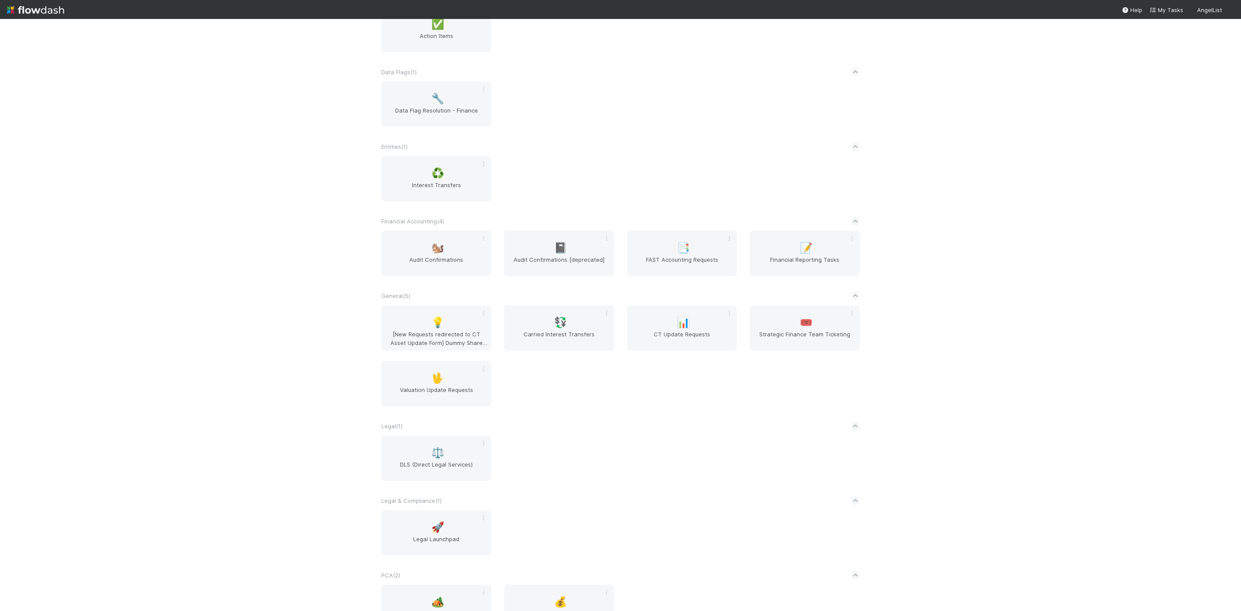
scroll to position [202, 0]
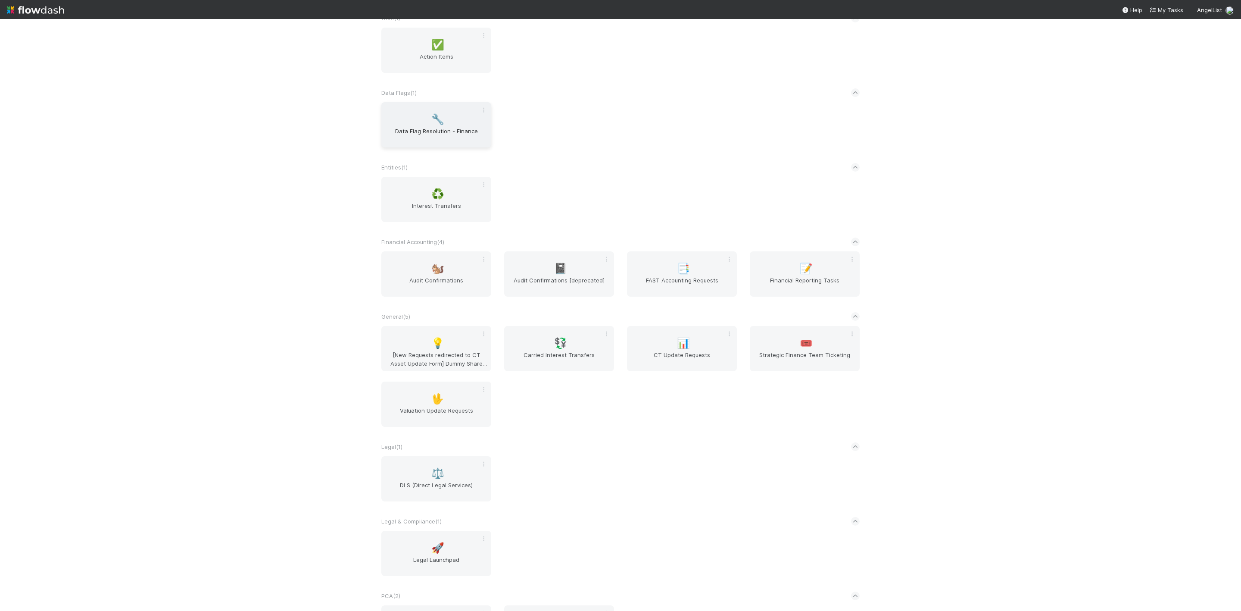
click at [433, 114] on div "🔧 Data Flag Resolution - Finance" at bounding box center [436, 124] width 110 height 45
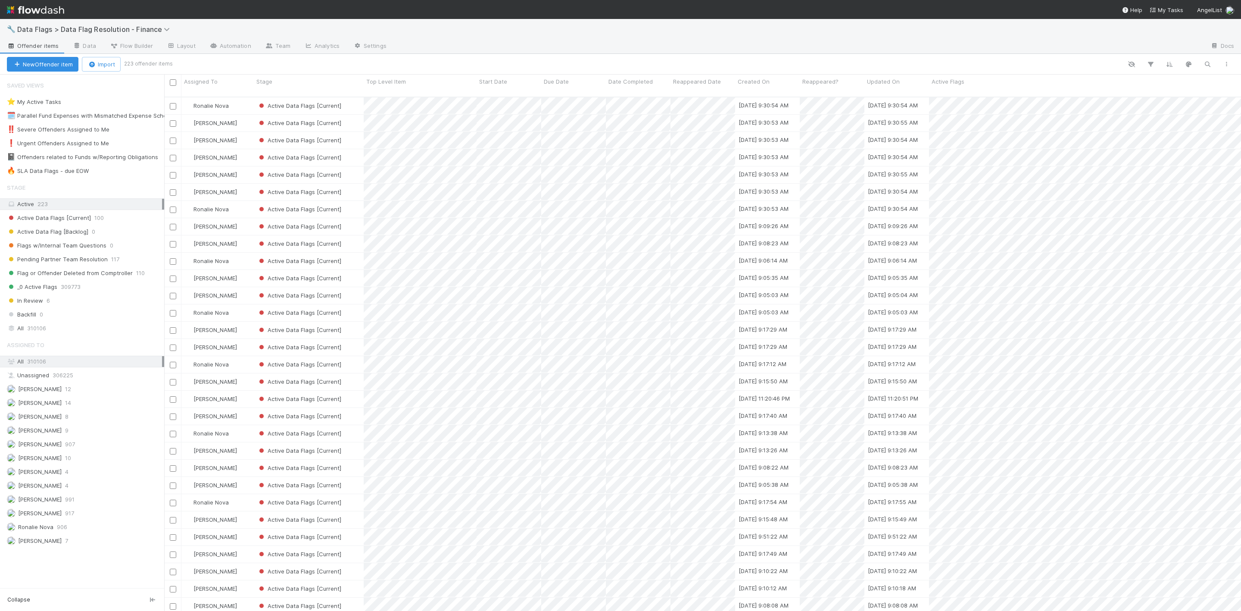
scroll to position [510, 1067]
click at [96, 176] on span "83" at bounding box center [100, 171] width 16 height 11
click at [213, 87] on div "Assigned To" at bounding box center [217, 86] width 72 height 22
click at [214, 83] on span "Assigned To" at bounding box center [201, 81] width 34 height 9
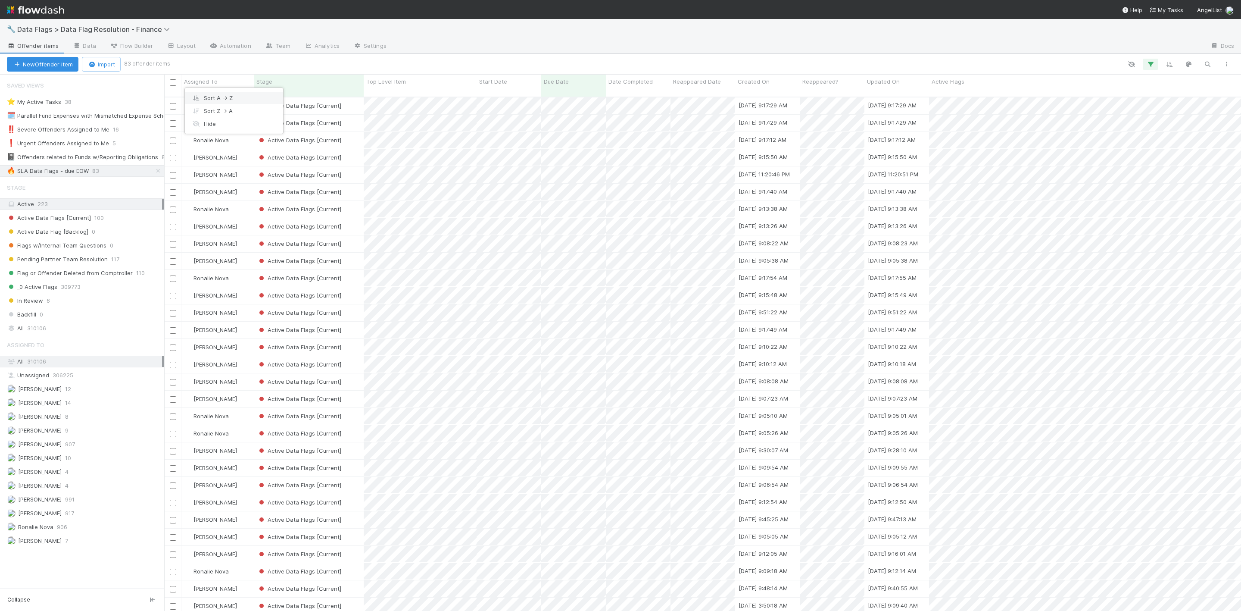
click at [219, 101] on div "Sort A → Z" at bounding box center [234, 97] width 98 height 13
click at [1226, 61] on div "Save this view" at bounding box center [703, 64] width 1068 height 12
click at [1226, 62] on icon "button" at bounding box center [1226, 64] width 9 height 5
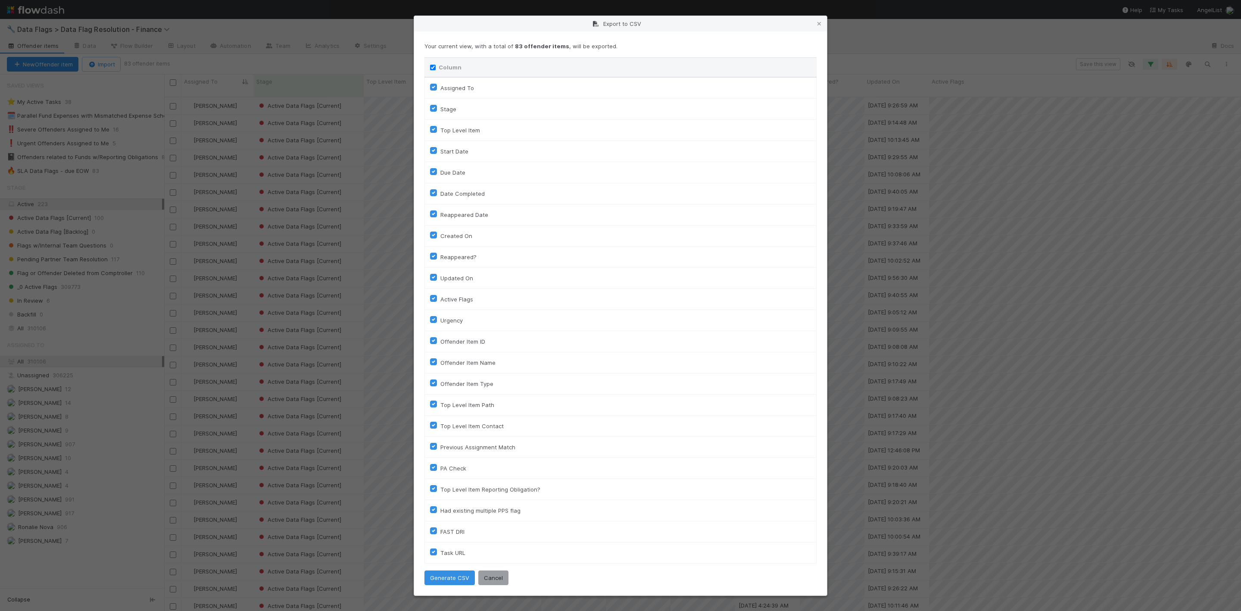
click at [434, 65] on input "Column" at bounding box center [433, 68] width 6 height 6
checkbox input "false"
checkbox To "false"
checkbox input "false"
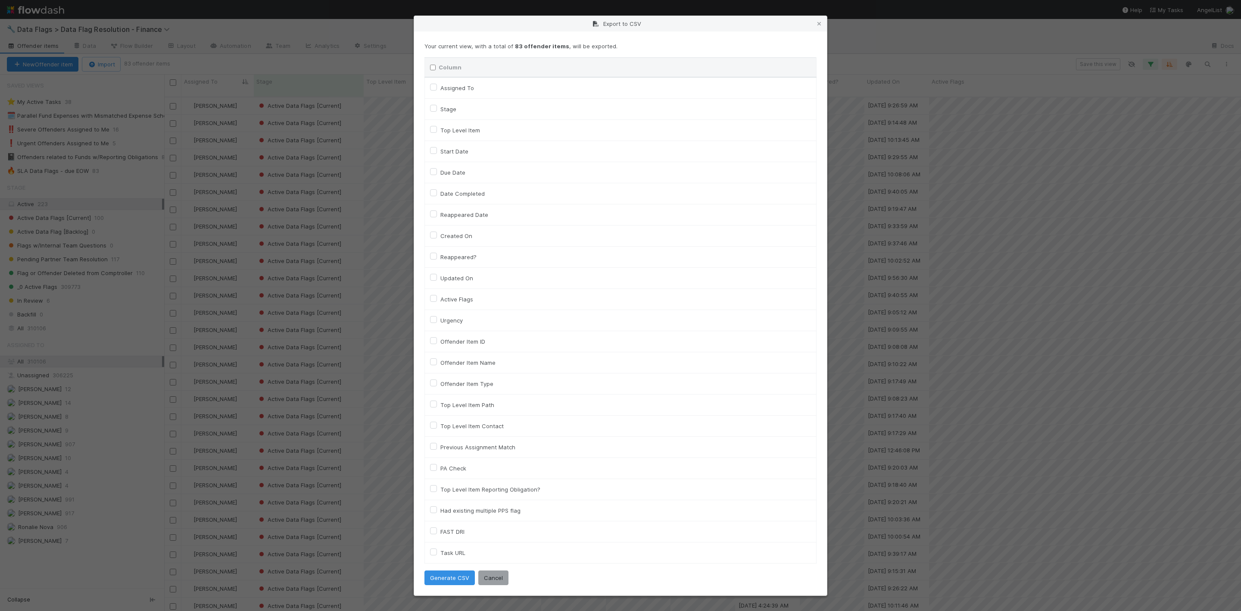
checkbox input "false"
checkbox On "false"
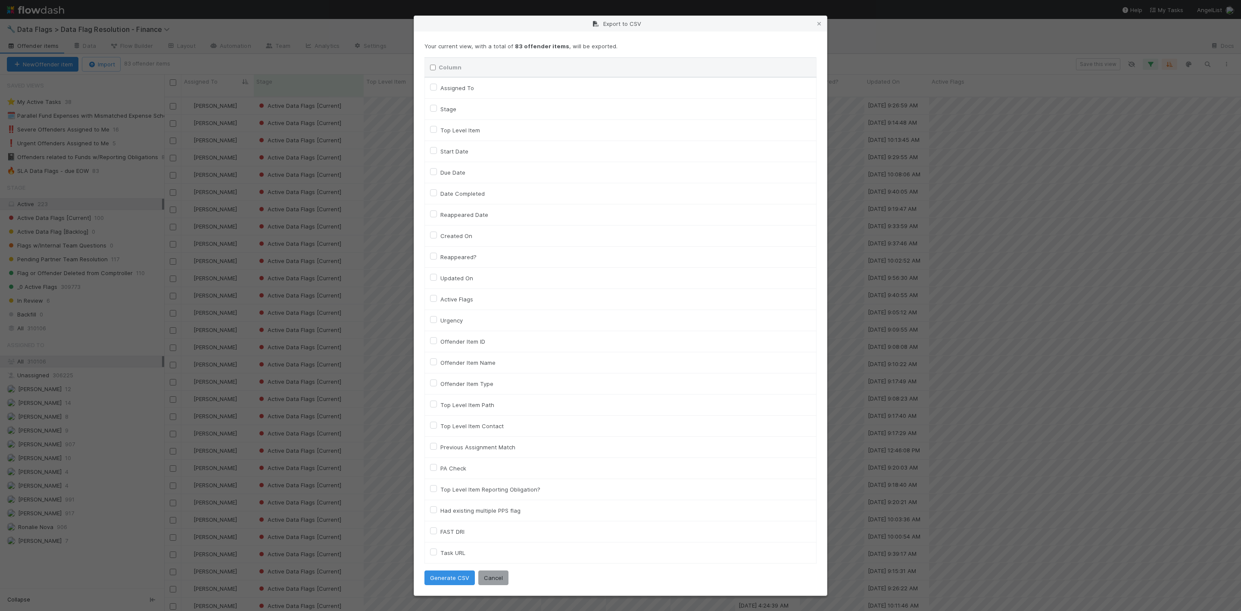
checkbox input "false"
checkbox On "false"
checkbox input "false"
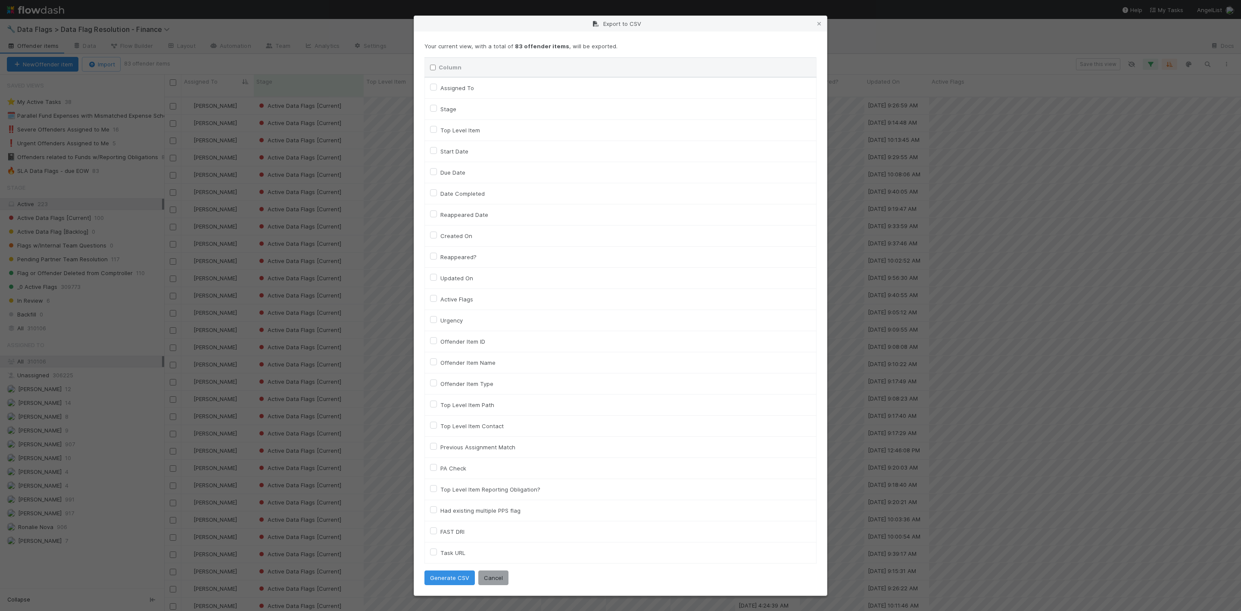
checkbox input "false"
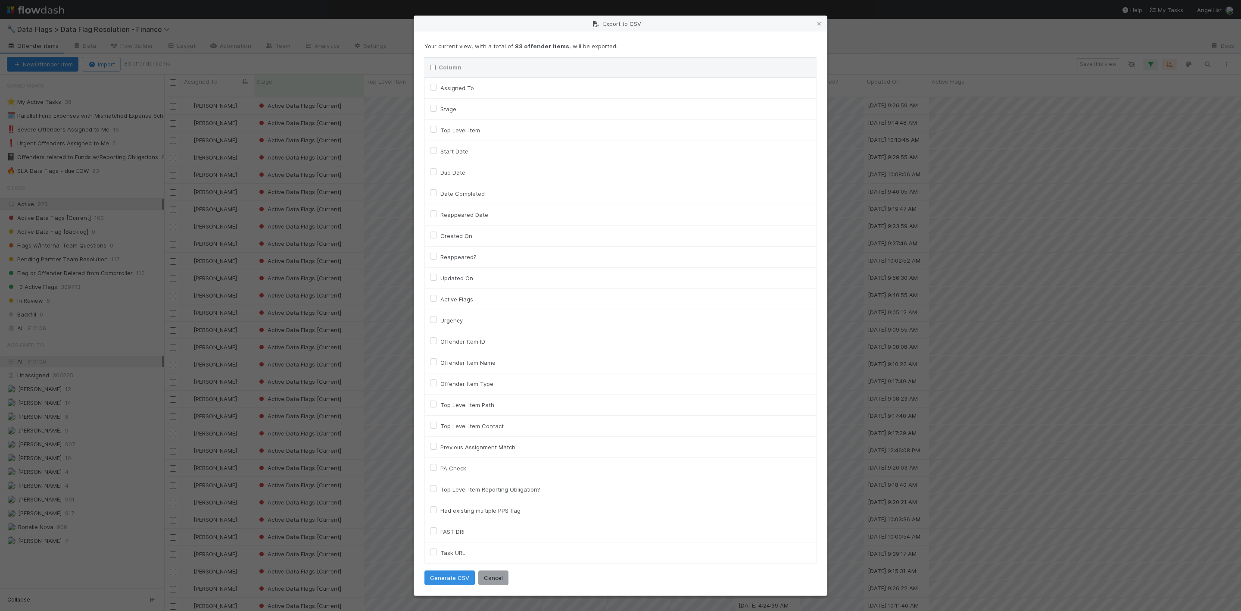
checkbox input "false"
checkbox URL "false"
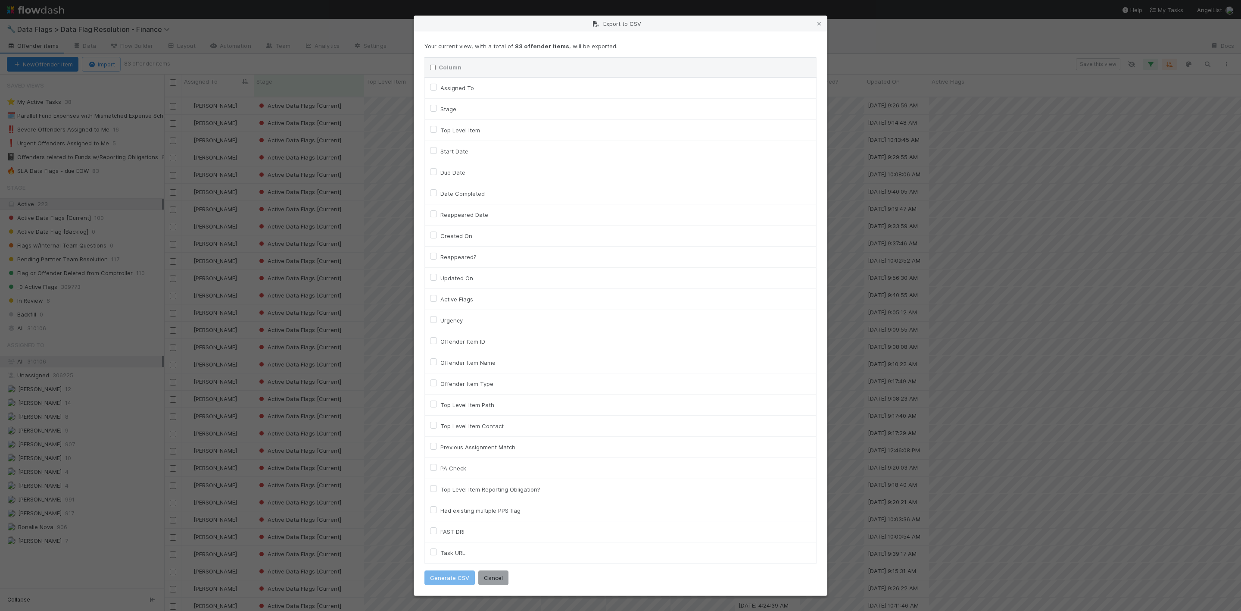
click at [440, 87] on label "Assigned To" at bounding box center [457, 88] width 34 height 10
click at [434, 87] on To "Assigned To" at bounding box center [433, 87] width 7 height 8
checkbox To "true"
click at [440, 298] on label "Active Flags" at bounding box center [456, 299] width 33 height 10
click at [434, 298] on input "Active Flags" at bounding box center [433, 298] width 7 height 8
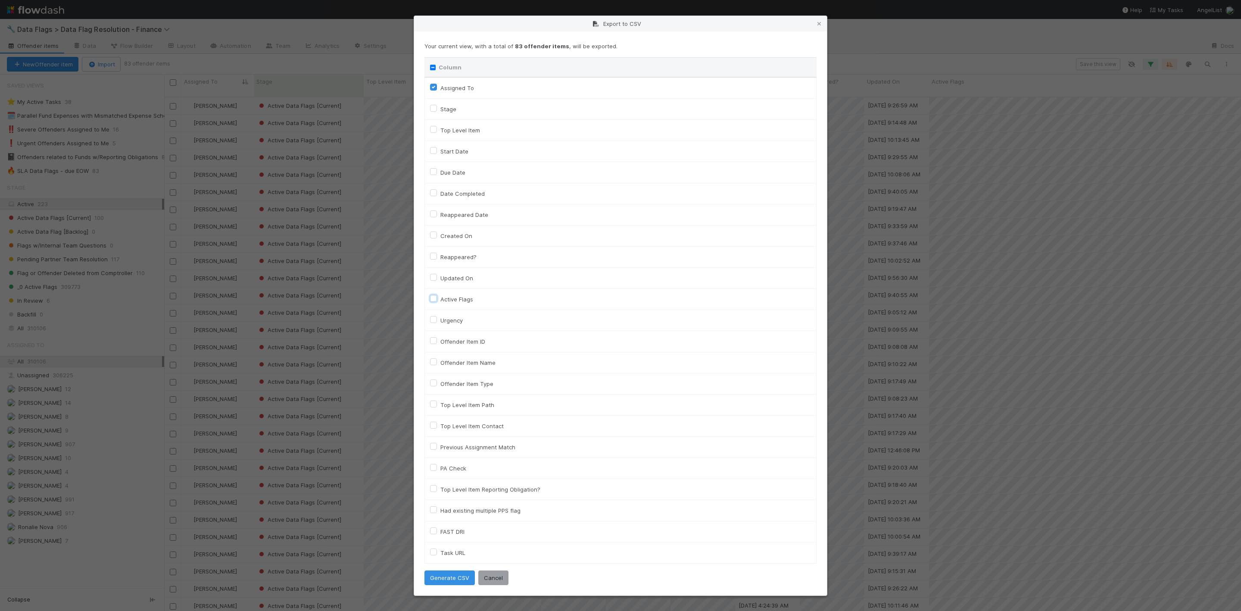
checkbox input "true"
click at [450, 582] on button "Generate CSV" at bounding box center [450, 577] width 50 height 15
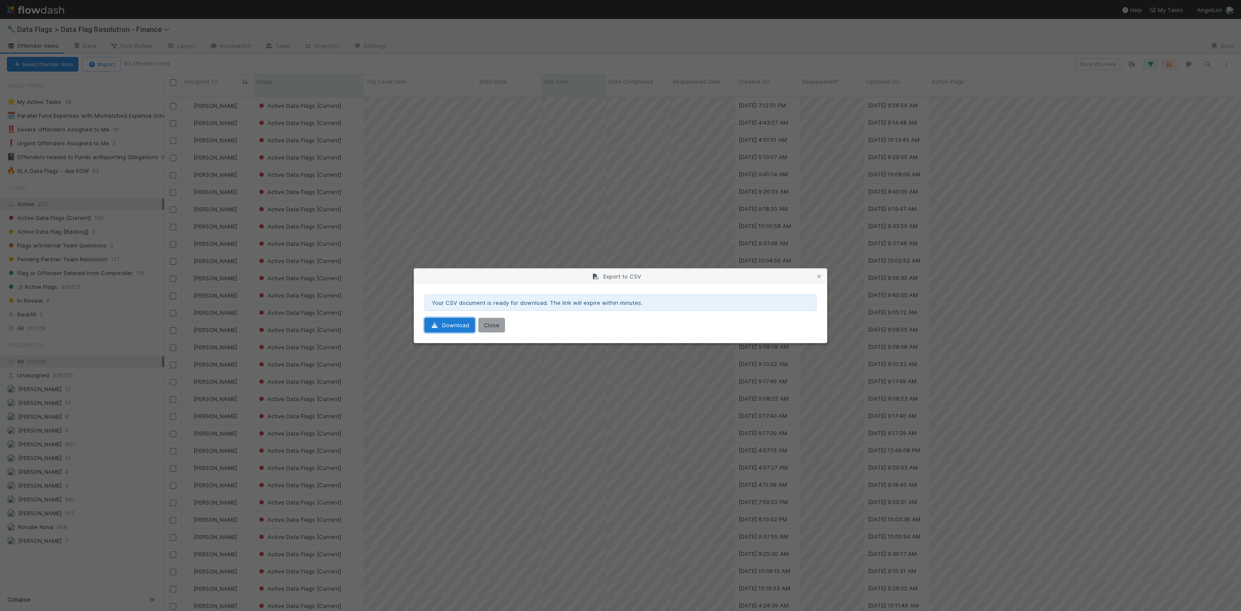
click at [449, 323] on link "Download" at bounding box center [450, 325] width 50 height 15
click at [496, 326] on button "Close" at bounding box center [491, 325] width 27 height 15
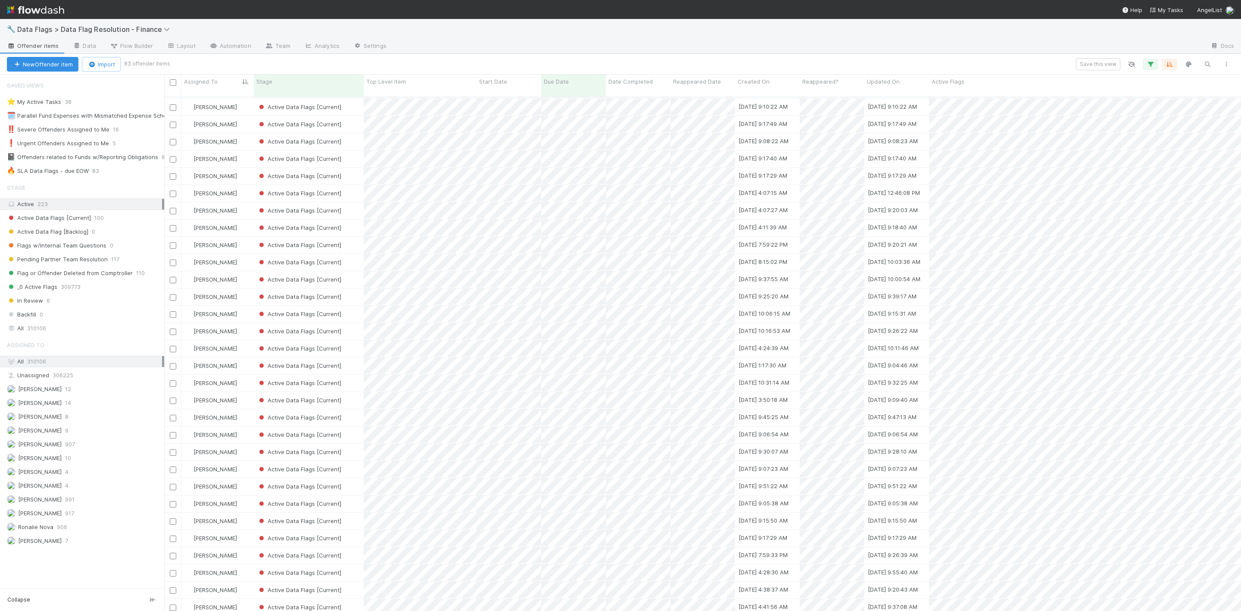
scroll to position [259, 0]
click at [172, 189] on input "checkbox" at bounding box center [173, 192] width 6 height 6
drag, startPoint x: 172, startPoint y: 205, endPoint x: 172, endPoint y: 210, distance: 5.2
click at [172, 206] on div at bounding box center [173, 208] width 10 height 9
click at [171, 206] on input "checkbox" at bounding box center [173, 209] width 6 height 6
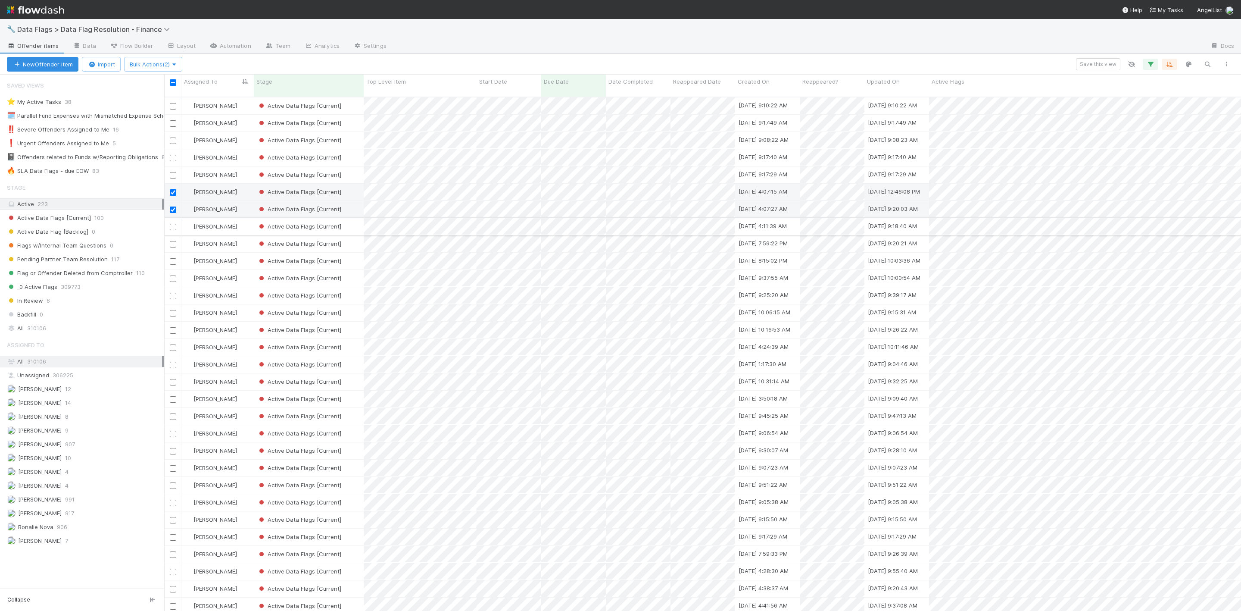
click at [175, 224] on div at bounding box center [173, 226] width 10 height 9
click at [171, 224] on input "checkbox" at bounding box center [173, 227] width 6 height 6
click at [173, 241] on input "checkbox" at bounding box center [173, 244] width 6 height 6
click at [174, 258] on input "checkbox" at bounding box center [173, 261] width 6 height 6
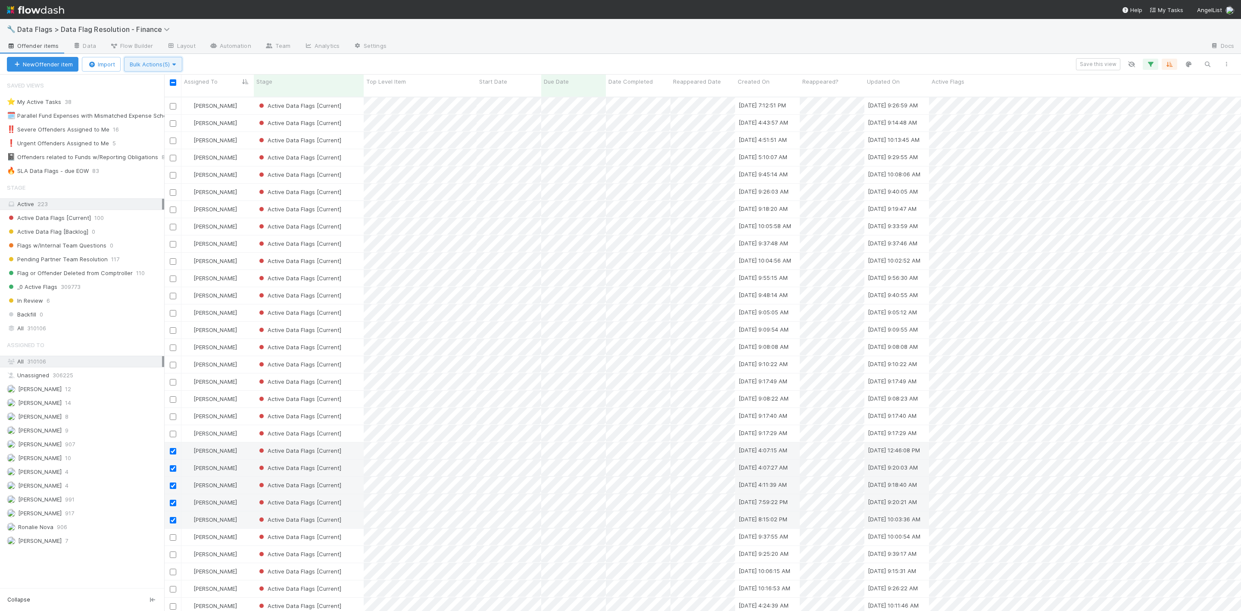
click at [148, 61] on span "Bulk Actions (5)" at bounding box center [153, 64] width 47 height 7
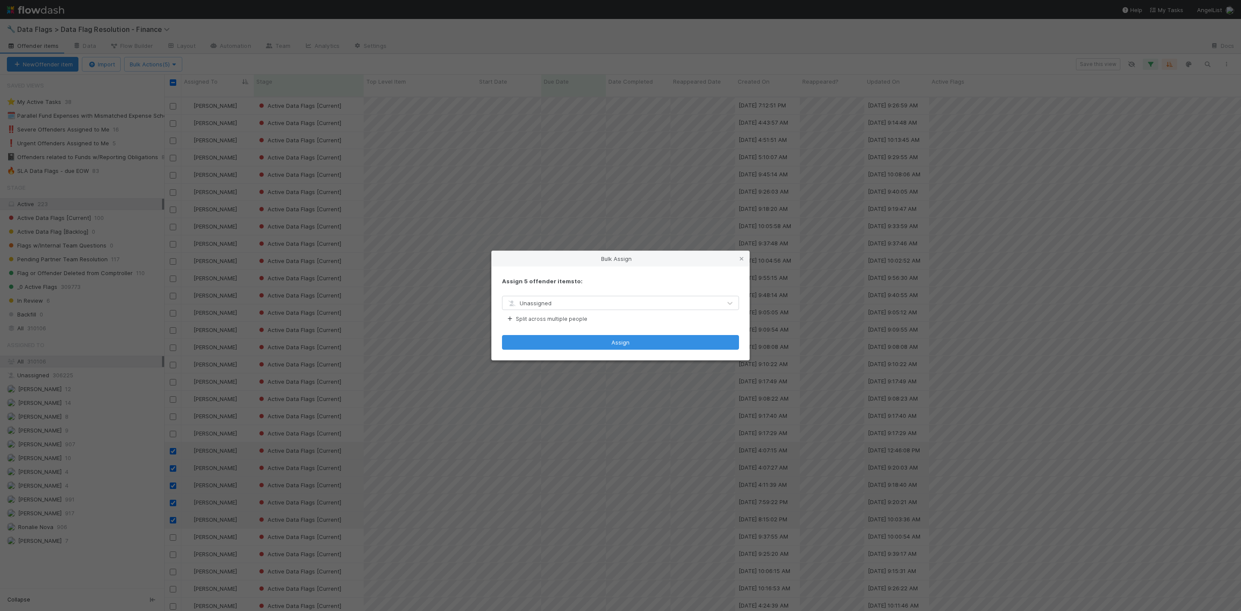
click at [547, 303] on span "Unassigned" at bounding box center [529, 303] width 45 height 7
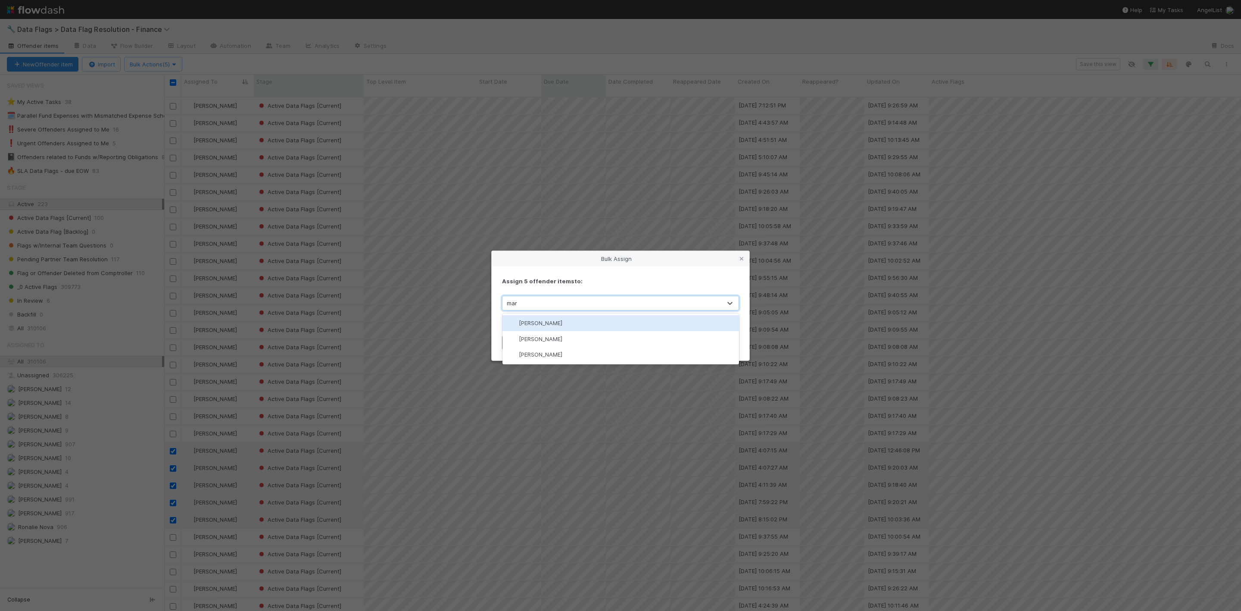
type input "mare"
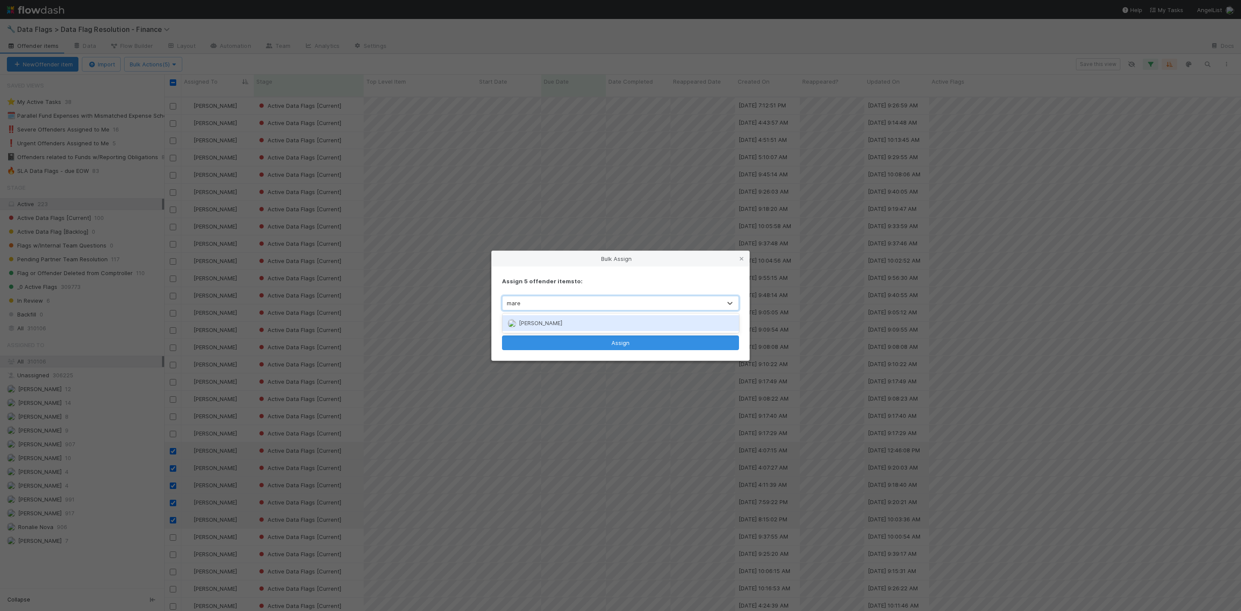
click at [547, 319] on div "Marenz Trajano" at bounding box center [621, 323] width 237 height 16
click at [587, 342] on button "Assign" at bounding box center [620, 342] width 237 height 15
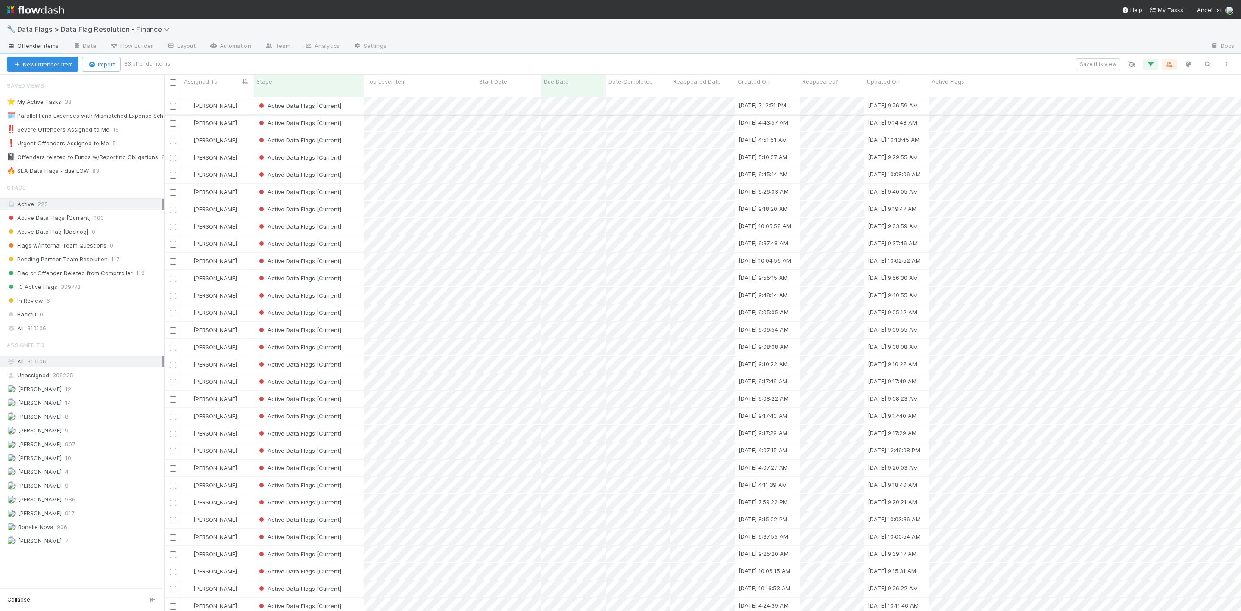
click at [172, 103] on input "checkbox" at bounding box center [173, 106] width 6 height 6
click at [158, 61] on span "Bulk Actions (1)" at bounding box center [153, 64] width 46 height 7
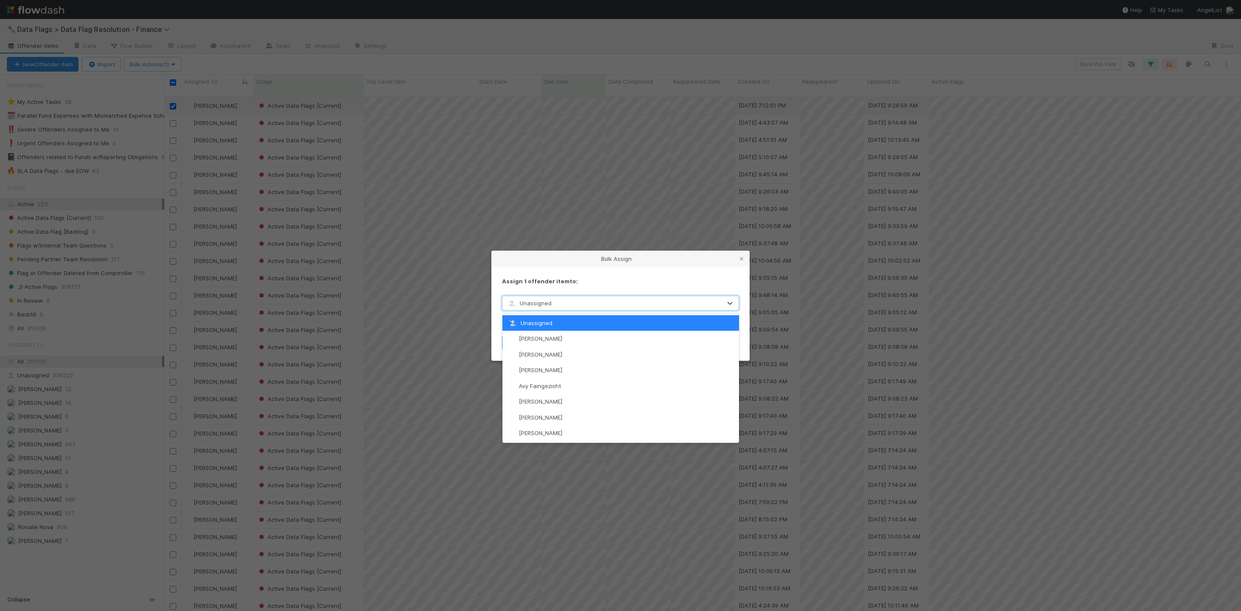
drag, startPoint x: 621, startPoint y: 303, endPoint x: 590, endPoint y: 309, distance: 31.3
click at [619, 303] on div "Unassigned" at bounding box center [612, 303] width 219 height 14
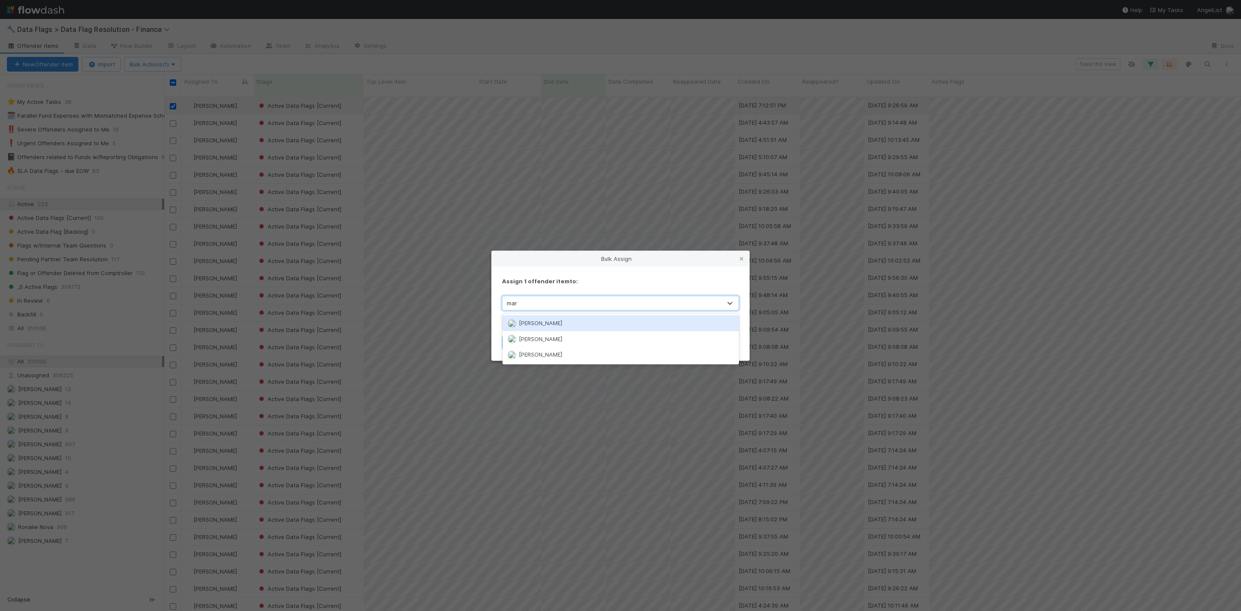
type input "mare"
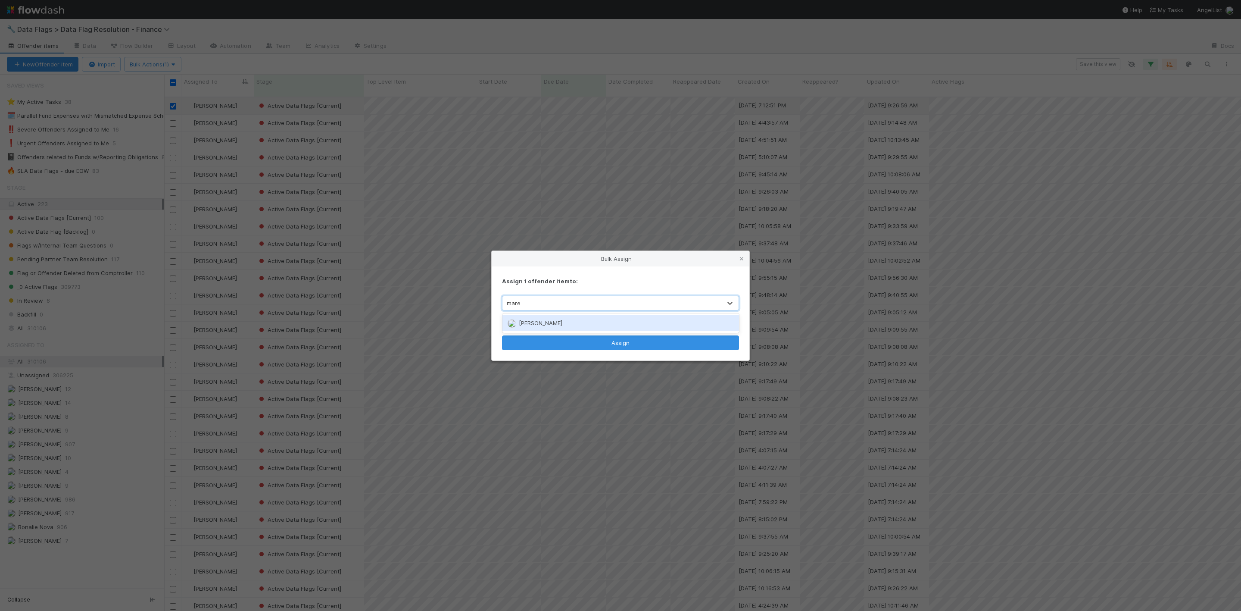
click at [568, 321] on div "Marenz Trajano" at bounding box center [621, 323] width 237 height 16
click at [578, 345] on button "Assign" at bounding box center [620, 342] width 237 height 15
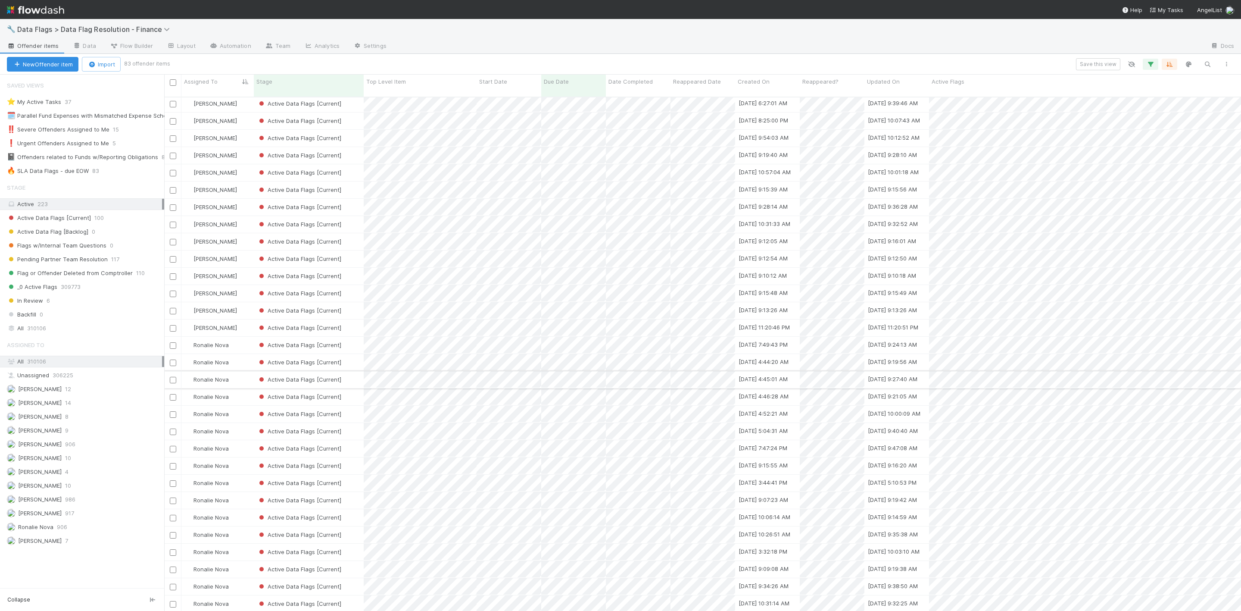
scroll to position [776, 0]
click at [171, 344] on input "checkbox" at bounding box center [173, 347] width 6 height 6
click at [171, 327] on input "checkbox" at bounding box center [173, 330] width 6 height 6
click at [173, 310] on input "checkbox" at bounding box center [173, 313] width 6 height 6
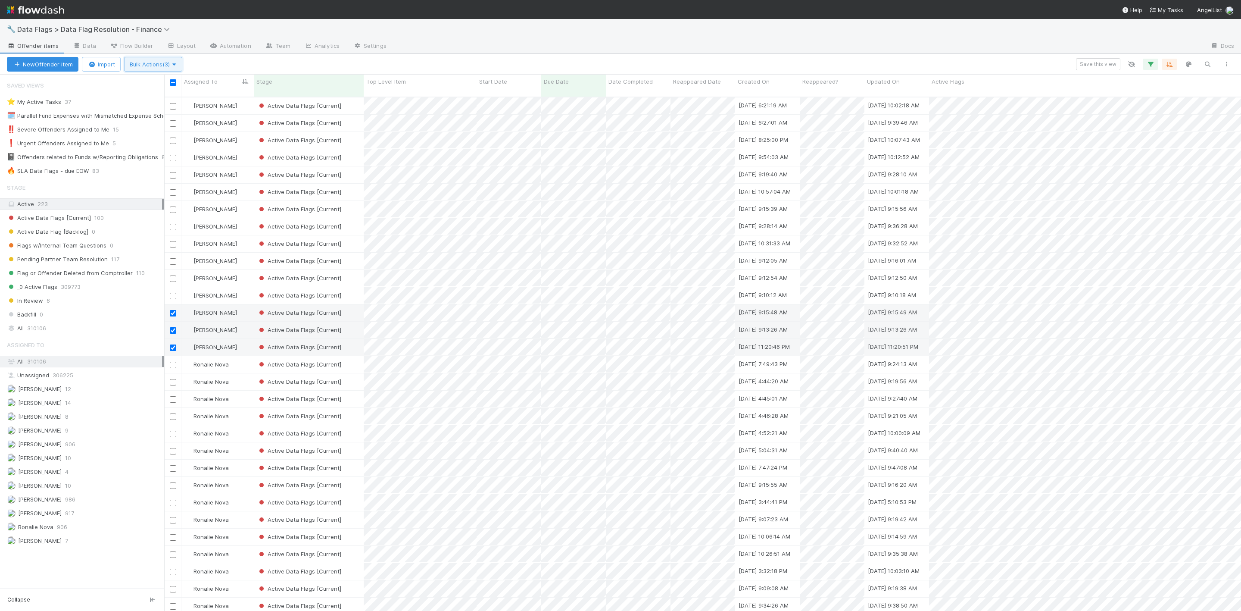
click at [135, 69] on button "Bulk Actions (3)" at bounding box center [153, 64] width 58 height 15
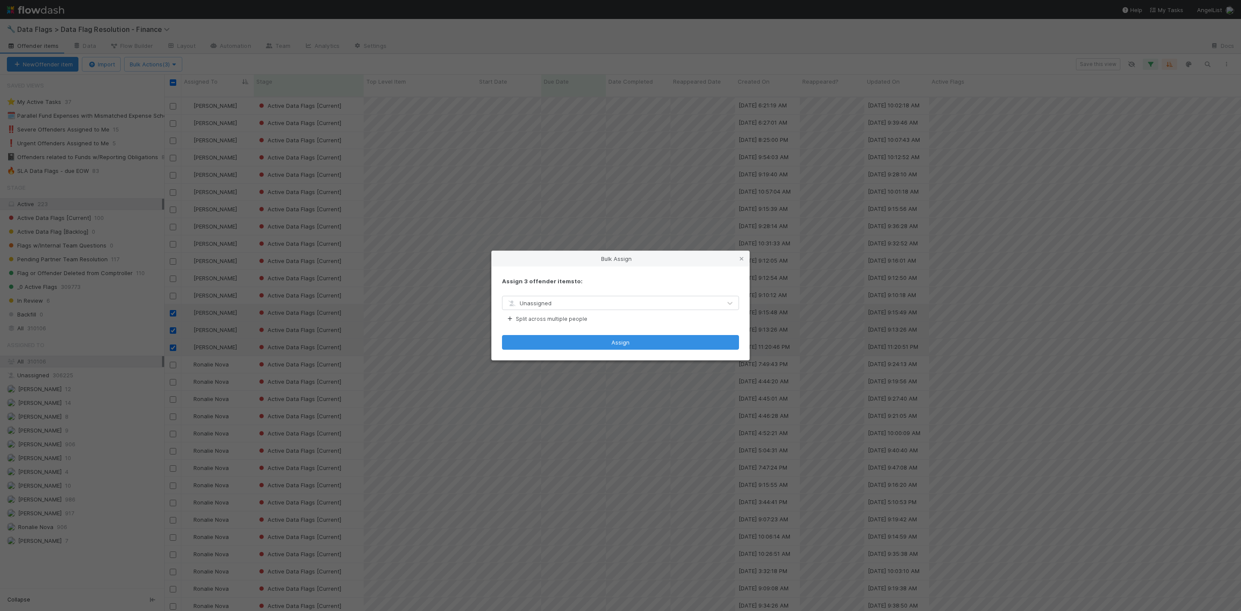
click at [546, 304] on span "Unassigned" at bounding box center [529, 303] width 45 height 7
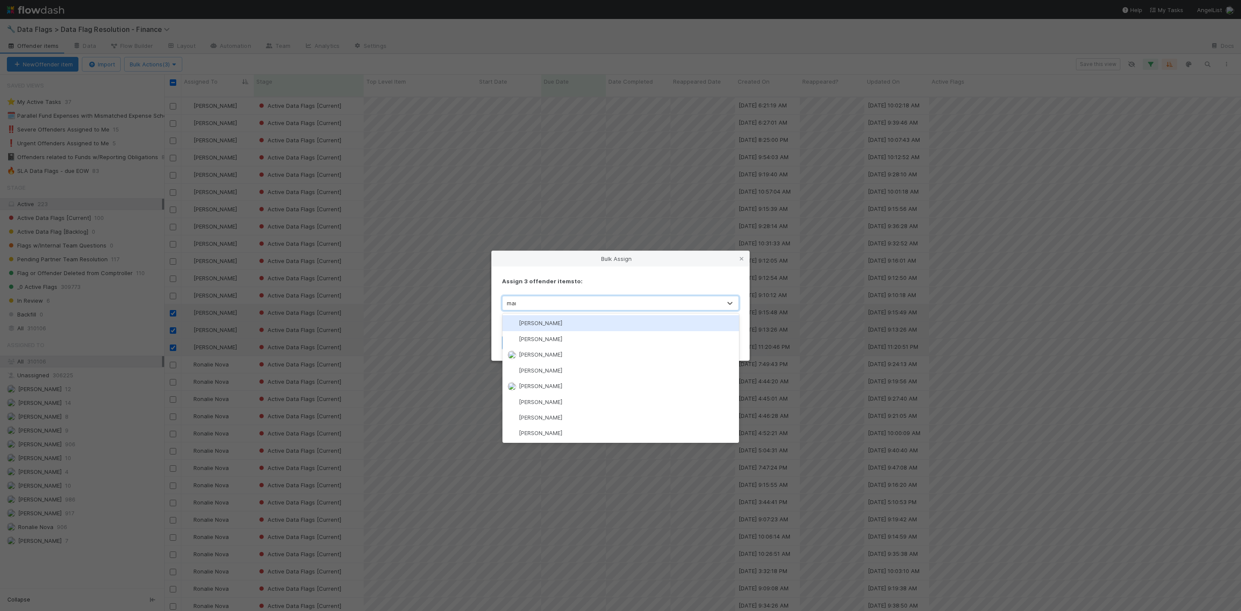
type input "mare"
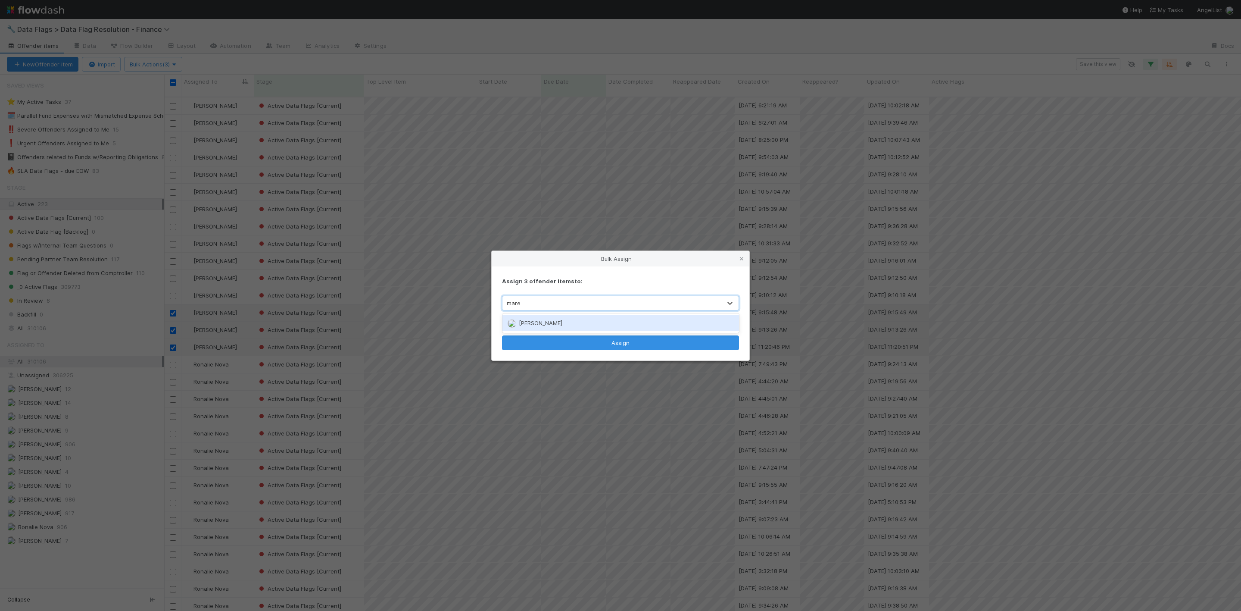
click at [556, 325] on span "Marenz Trajano" at bounding box center [541, 322] width 44 height 7
click at [563, 339] on button "Assign" at bounding box center [620, 342] width 237 height 15
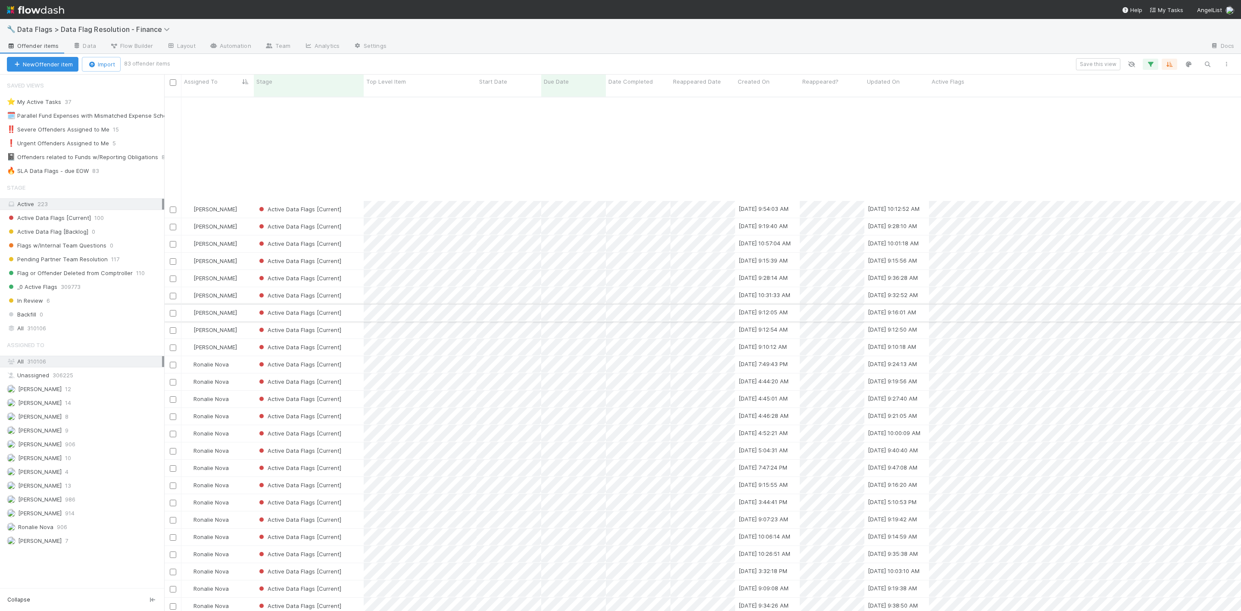
scroll to position [921, 0]
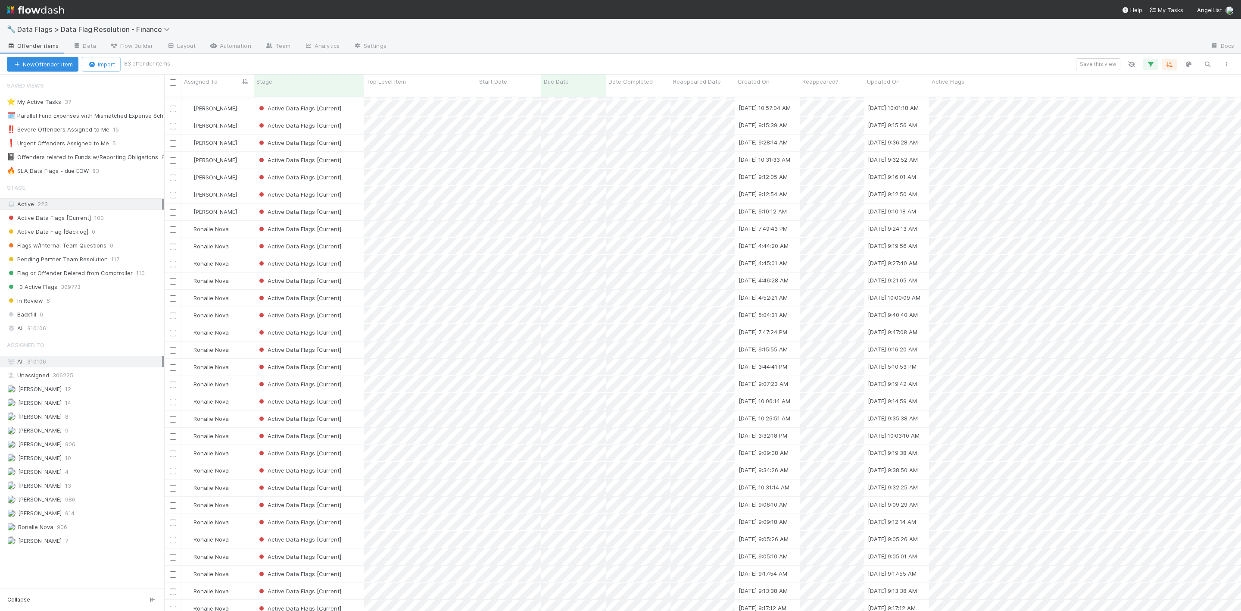
click at [173, 606] on input "checkbox" at bounding box center [173, 609] width 6 height 6
click at [175, 586] on div at bounding box center [173, 590] width 10 height 9
click at [173, 588] on input "checkbox" at bounding box center [173, 591] width 6 height 6
click at [173, 571] on input "checkbox" at bounding box center [173, 574] width 6 height 6
click at [171, 554] on input "checkbox" at bounding box center [173, 557] width 6 height 6
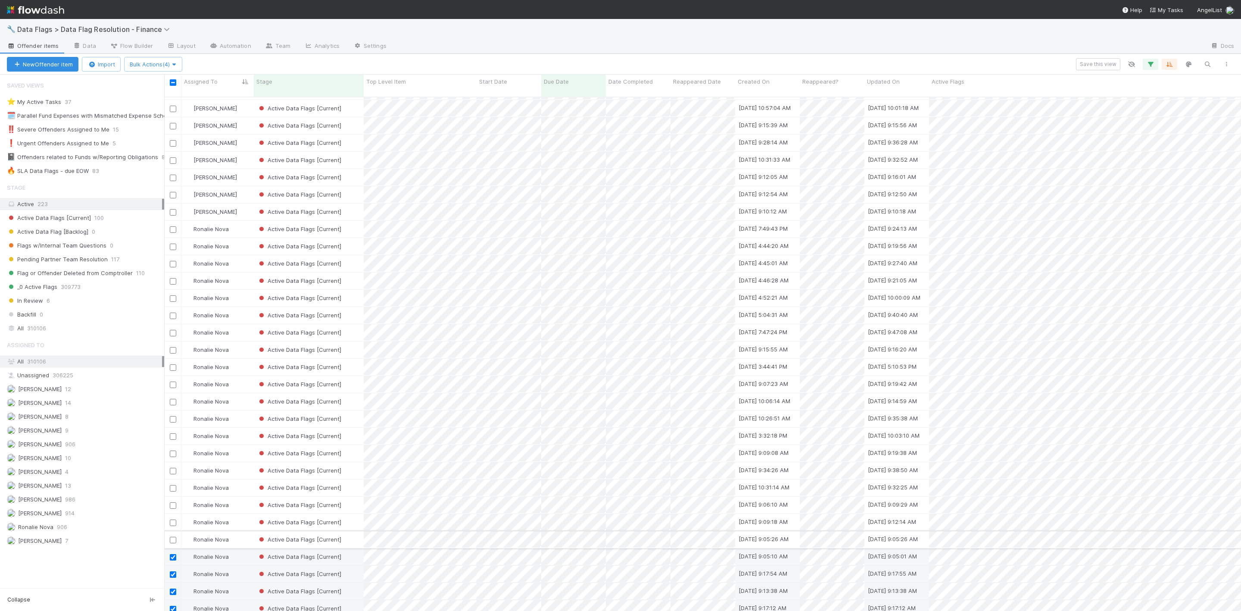
click at [172, 537] on input "checkbox" at bounding box center [173, 540] width 6 height 6
click at [174, 519] on input "checkbox" at bounding box center [173, 522] width 6 height 6
click at [162, 68] on button "Bulk Actions (6)" at bounding box center [153, 64] width 58 height 15
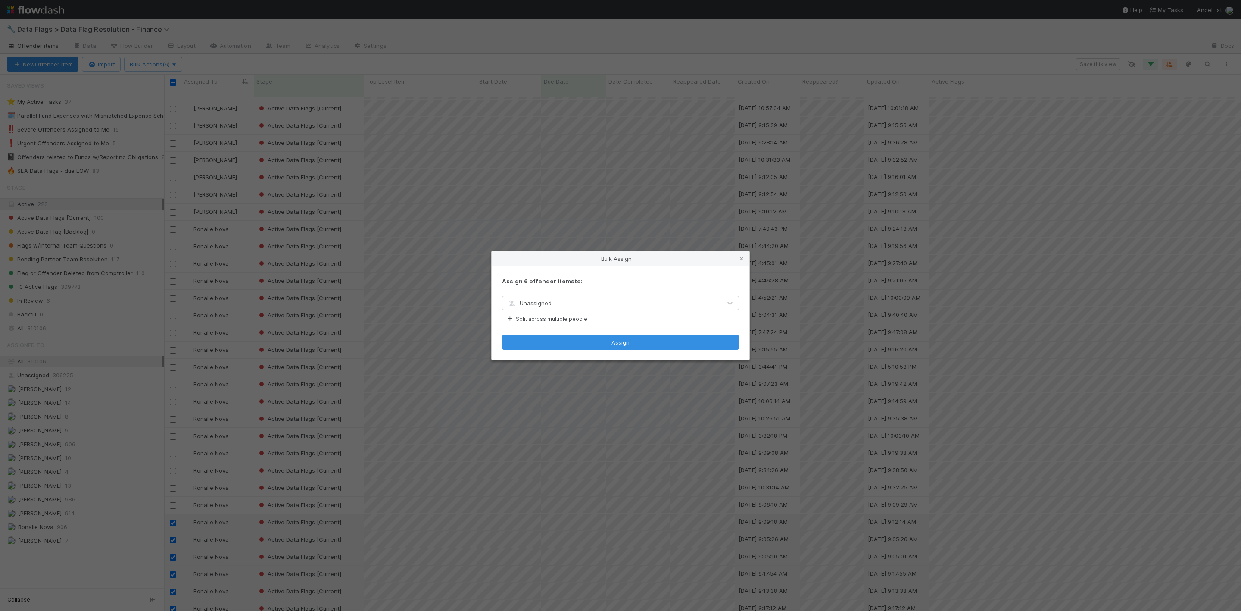
click at [555, 303] on div "Unassigned" at bounding box center [612, 303] width 219 height 14
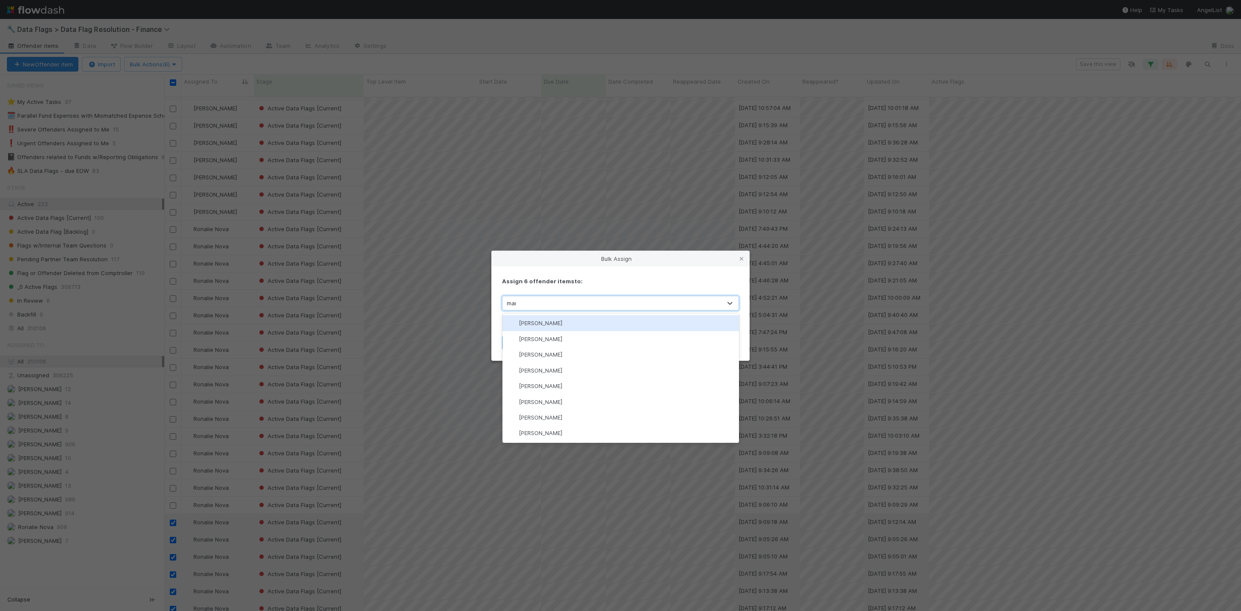
type input "mare"
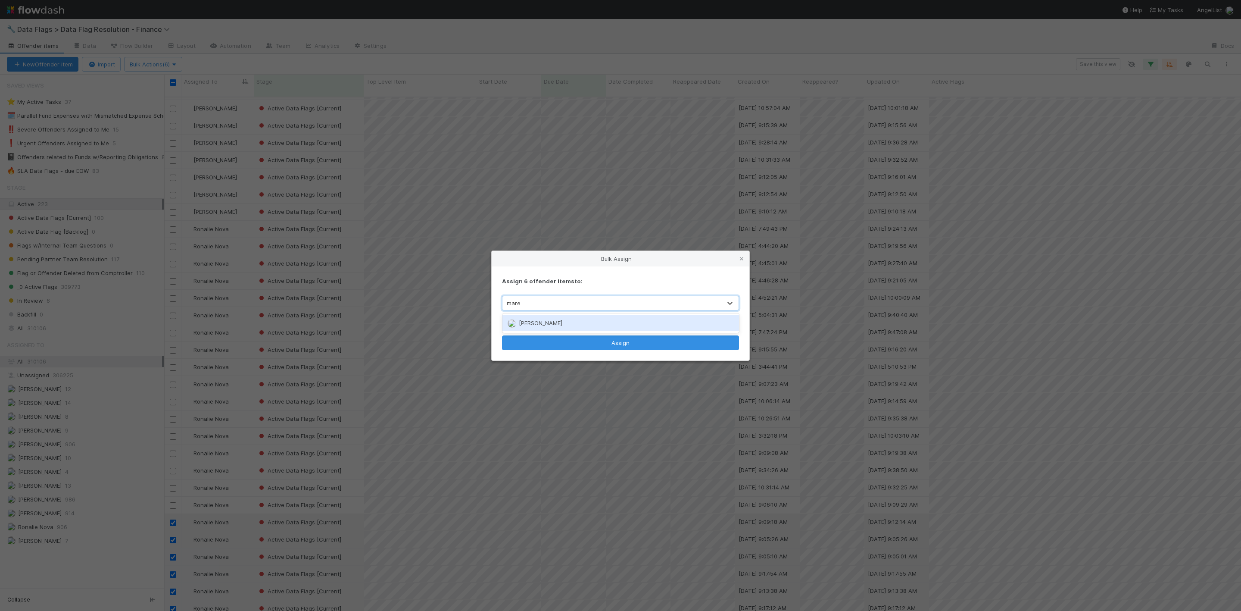
click at [576, 323] on div "Marenz Trajano" at bounding box center [621, 323] width 237 height 16
click at [590, 344] on button "Assign" at bounding box center [620, 342] width 237 height 15
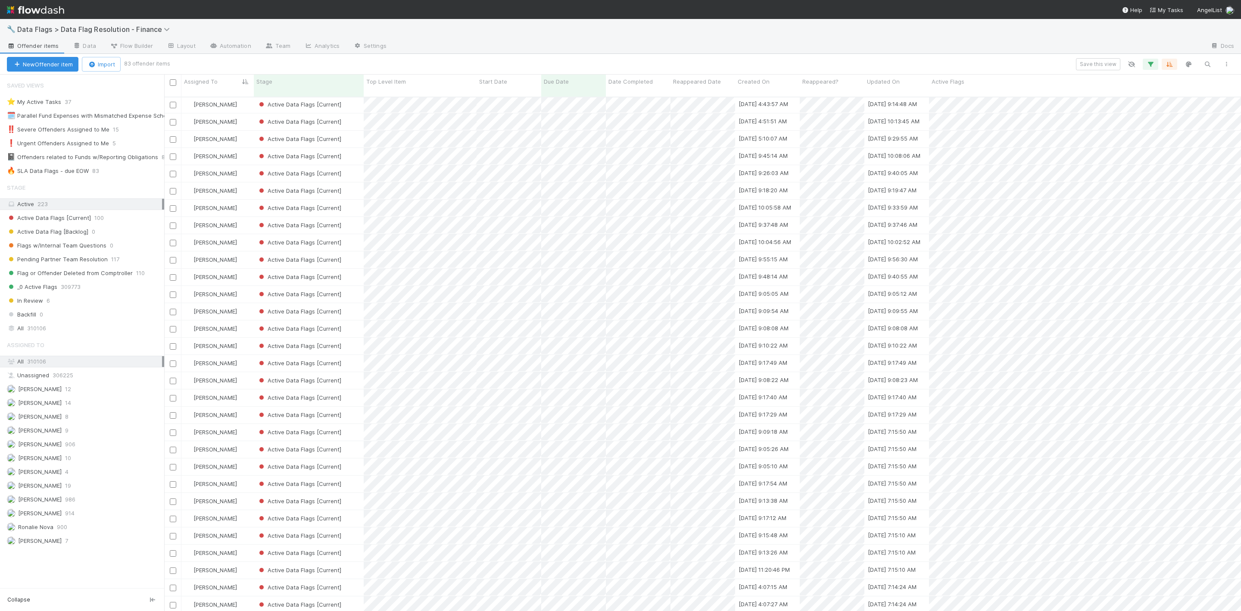
scroll to position [0, 0]
click at [176, 83] on div at bounding box center [173, 81] width 12 height 9
click at [172, 83] on input "checkbox" at bounding box center [173, 82] width 6 height 6
checkbox input "true"
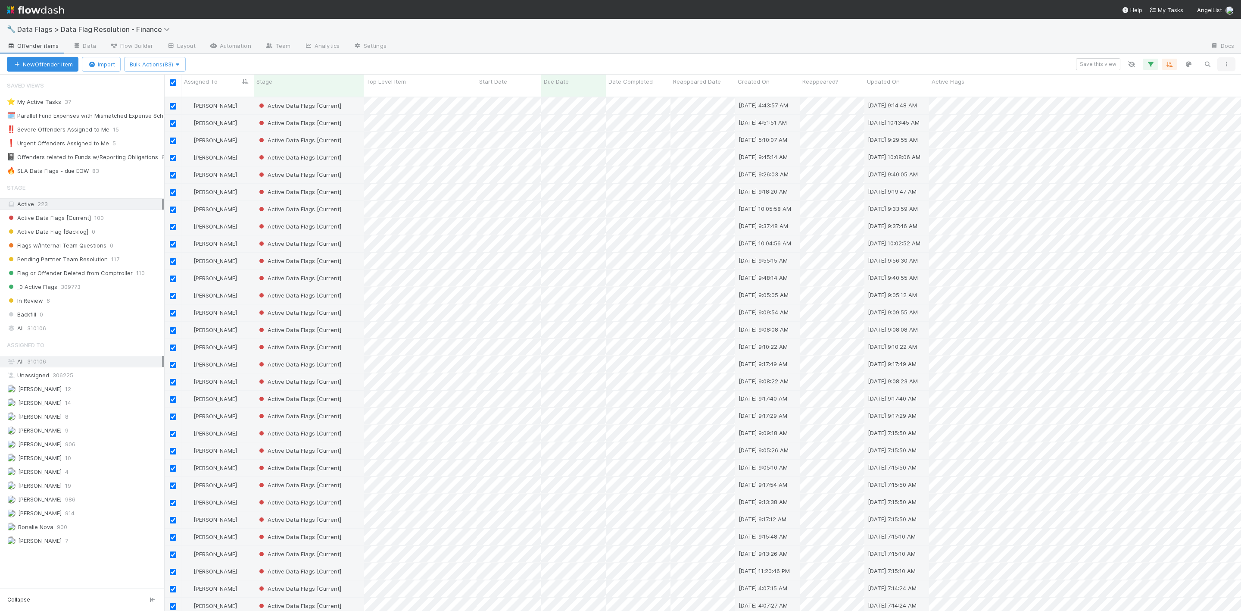
click at [1226, 69] on button "button" at bounding box center [1227, 64] width 16 height 11
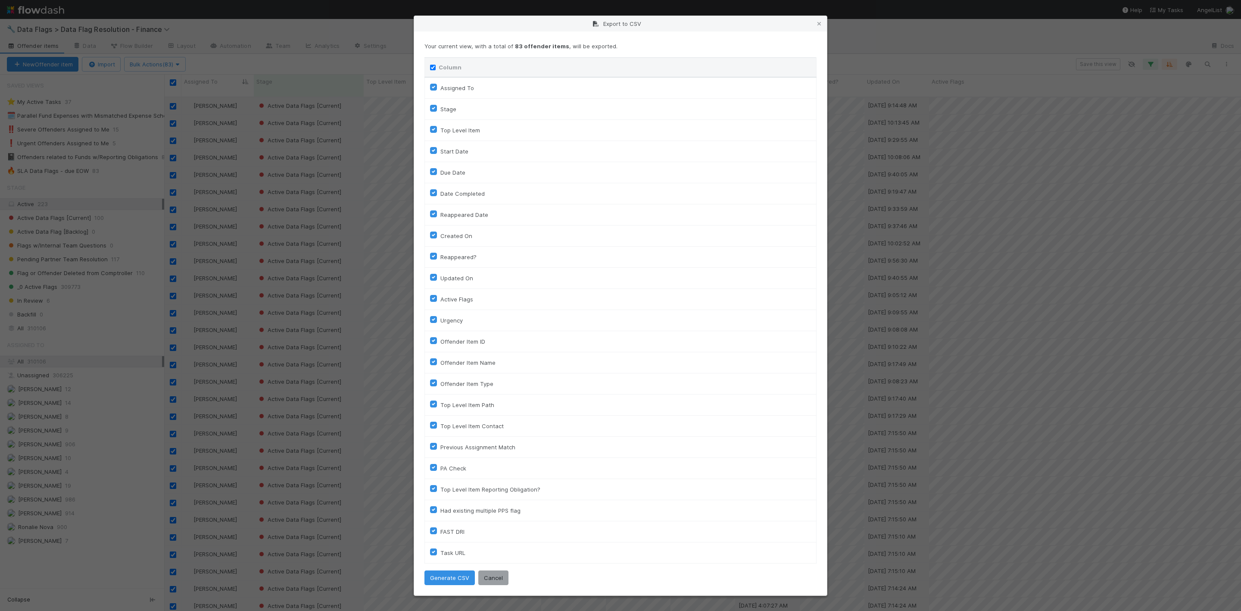
drag, startPoint x: 432, startPoint y: 66, endPoint x: 434, endPoint y: 73, distance: 7.0
click at [433, 66] on input "Column" at bounding box center [433, 68] width 6 height 6
checkbox input "false"
checkbox To "false"
checkbox input "false"
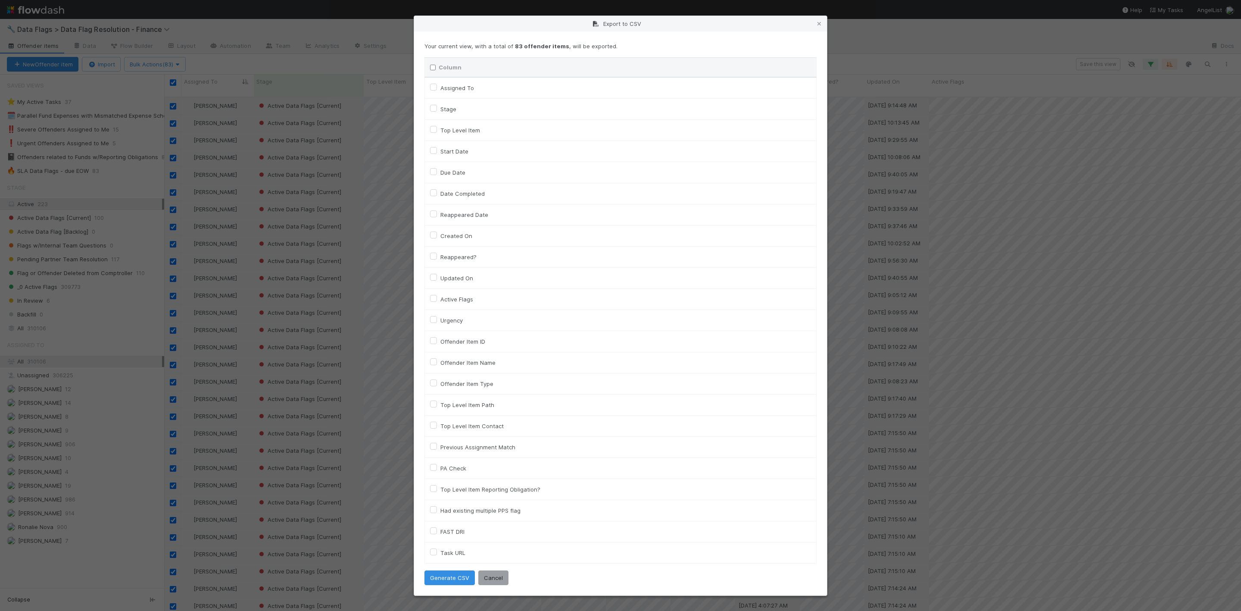
checkbox input "false"
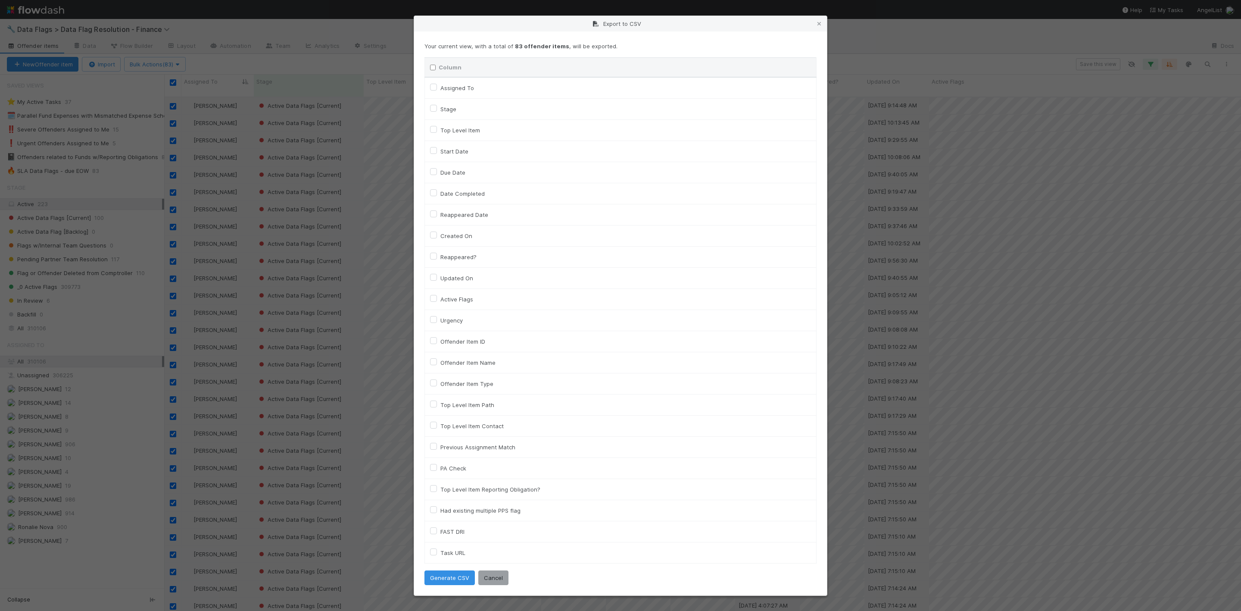
checkbox On "false"
checkbox input "false"
checkbox On "false"
checkbox input "false"
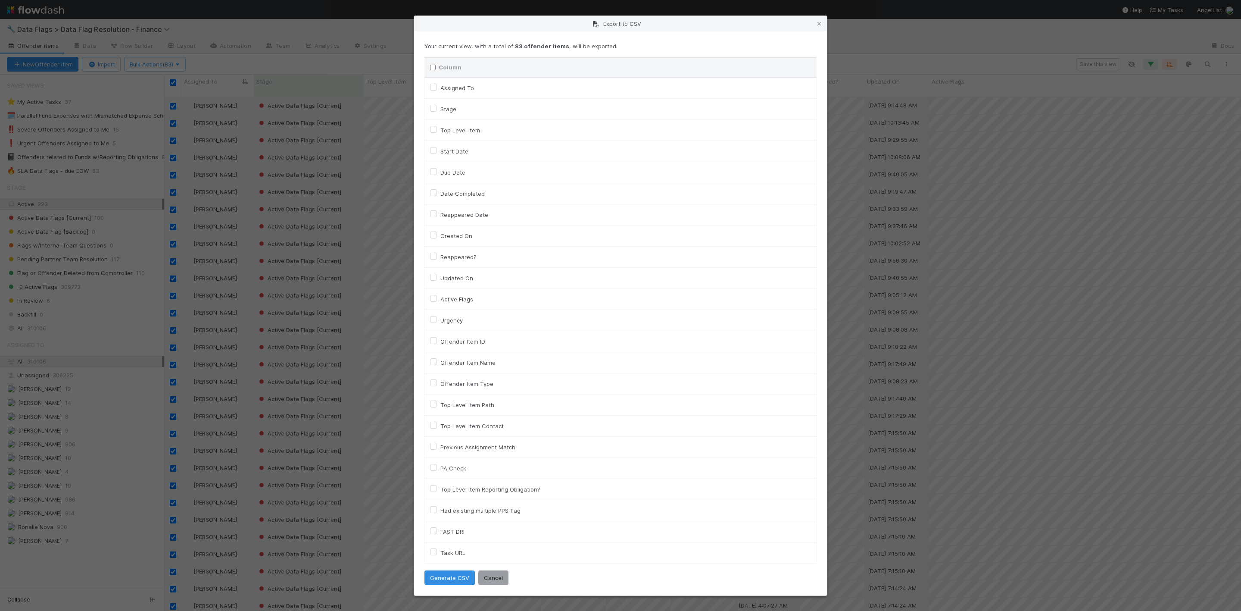
checkbox input "false"
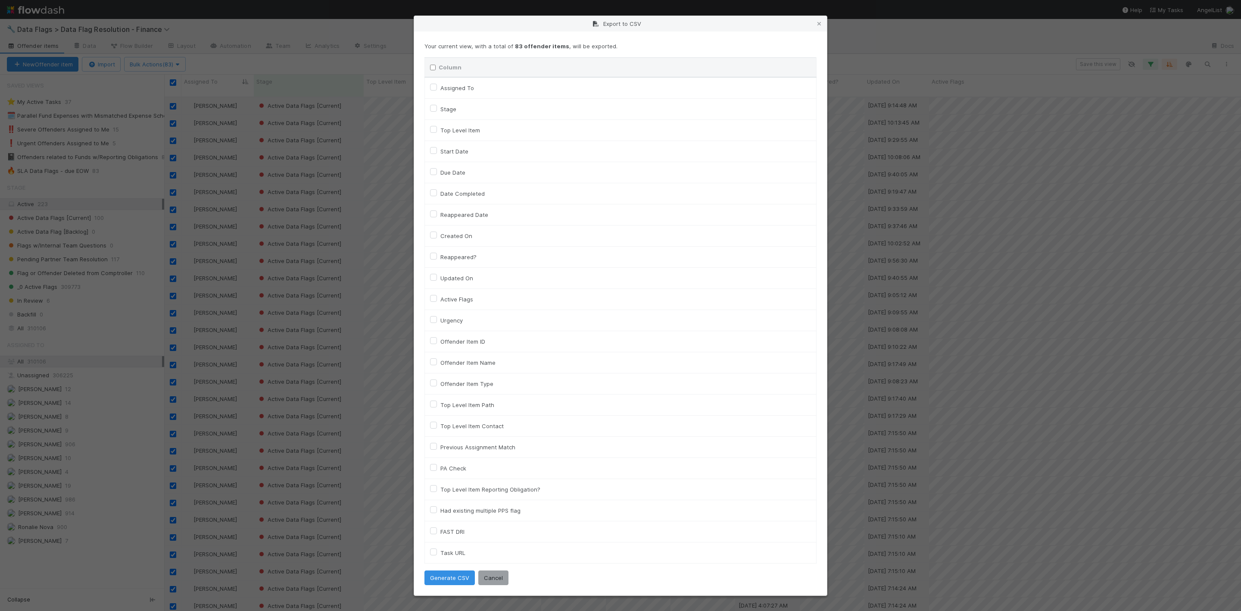
checkbox input "false"
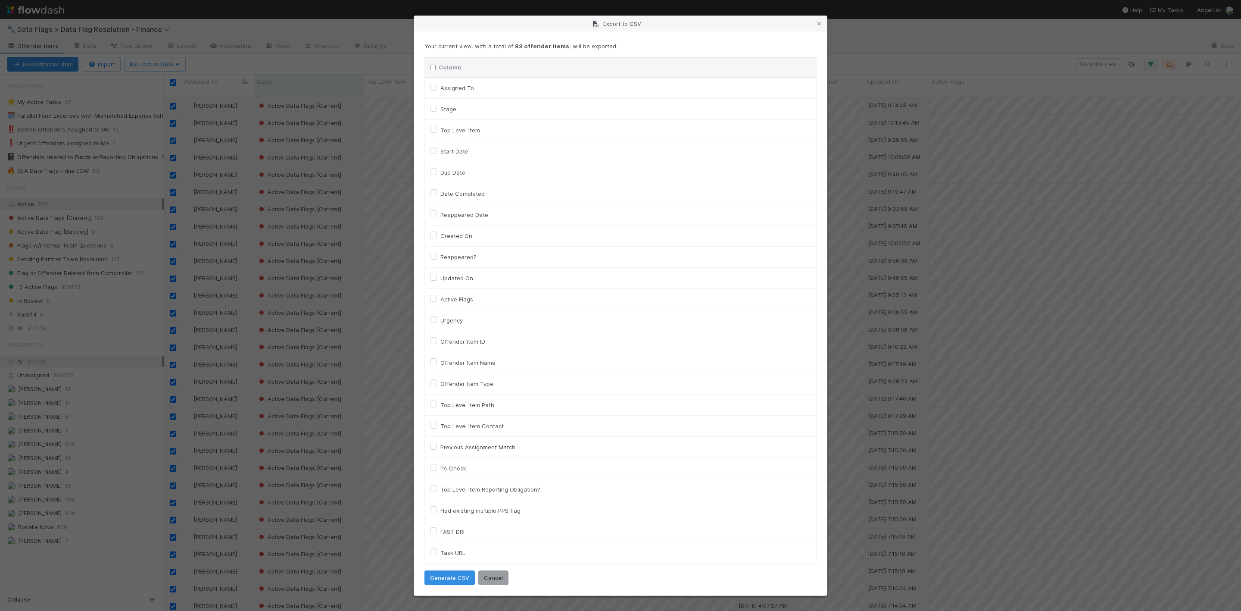
checkbox URL "false"
click at [440, 88] on label "Assigned To" at bounding box center [457, 88] width 34 height 10
click at [434, 88] on To "Assigned To" at bounding box center [433, 87] width 7 height 8
checkbox To "true"
click at [428, 297] on td "Active Flags" at bounding box center [621, 298] width 392 height 21
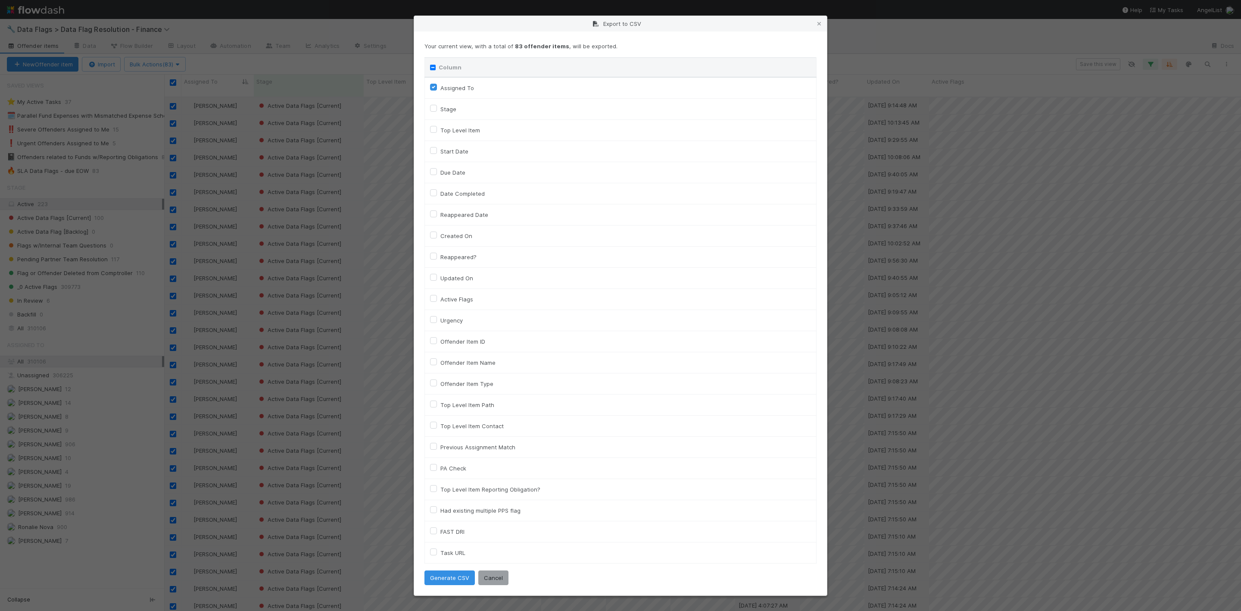
click at [432, 303] on div "Active Flags" at bounding box center [620, 299] width 381 height 10
click at [440, 300] on label "Active Flags" at bounding box center [456, 299] width 33 height 10
click at [432, 300] on input "Active Flags" at bounding box center [433, 298] width 7 height 8
checkbox input "true"
click at [463, 578] on button "Generate CSV" at bounding box center [450, 577] width 50 height 15
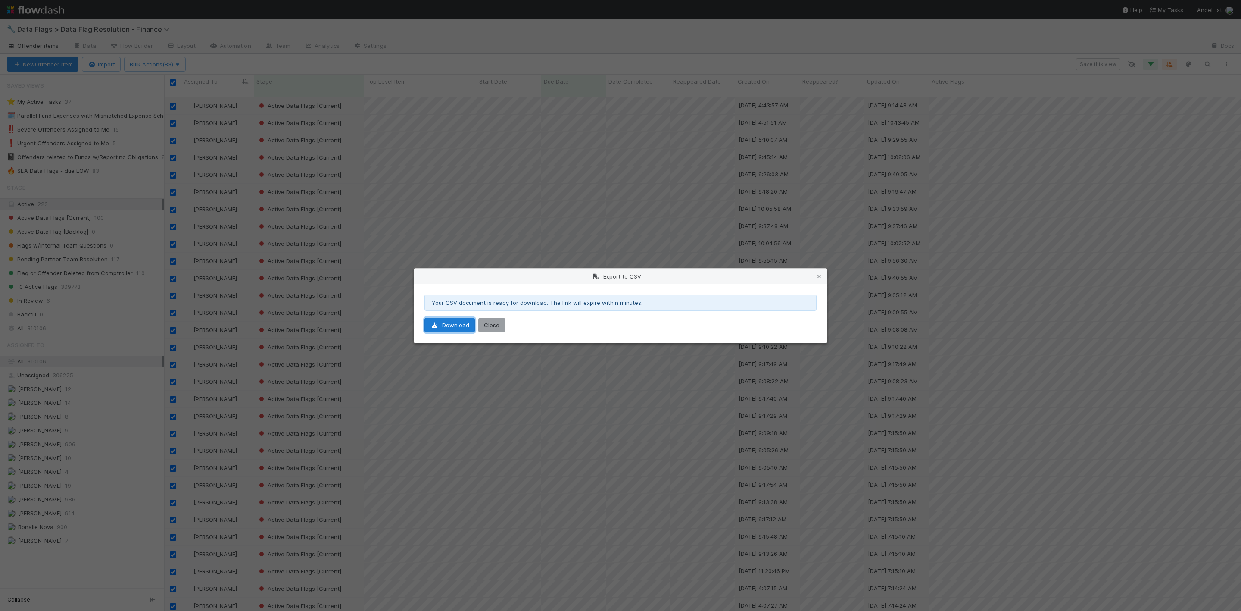
click at [439, 319] on link "Download" at bounding box center [450, 325] width 50 height 15
click at [491, 325] on button "Close" at bounding box center [491, 325] width 27 height 15
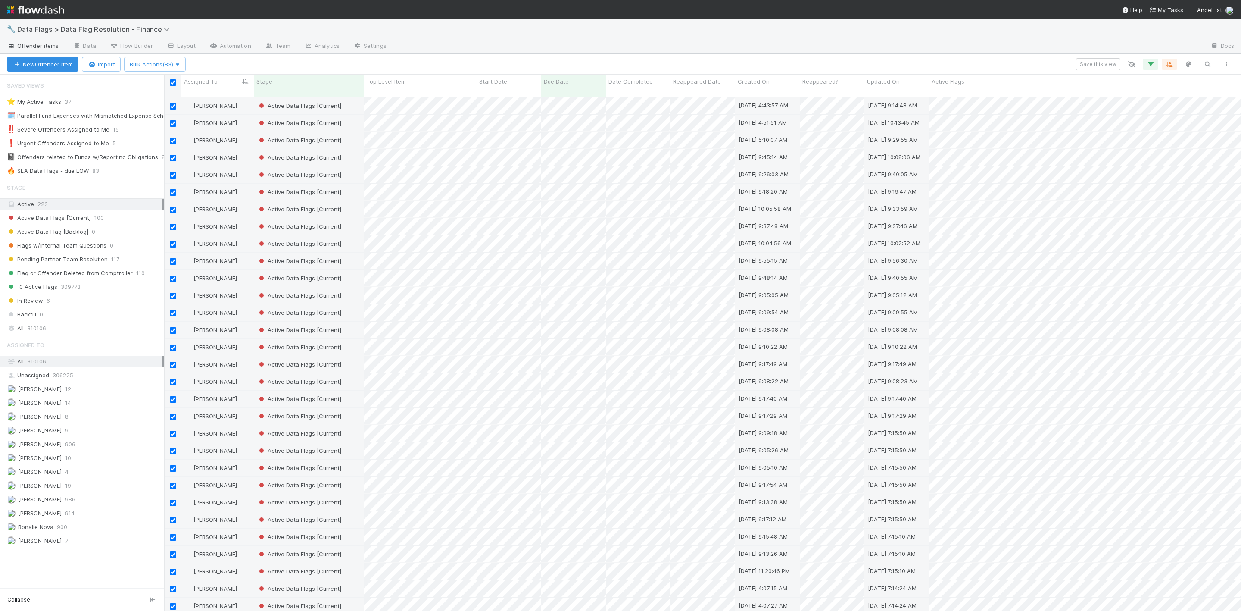
click at [172, 83] on input "checkbox" at bounding box center [173, 82] width 6 height 6
checkbox input "false"
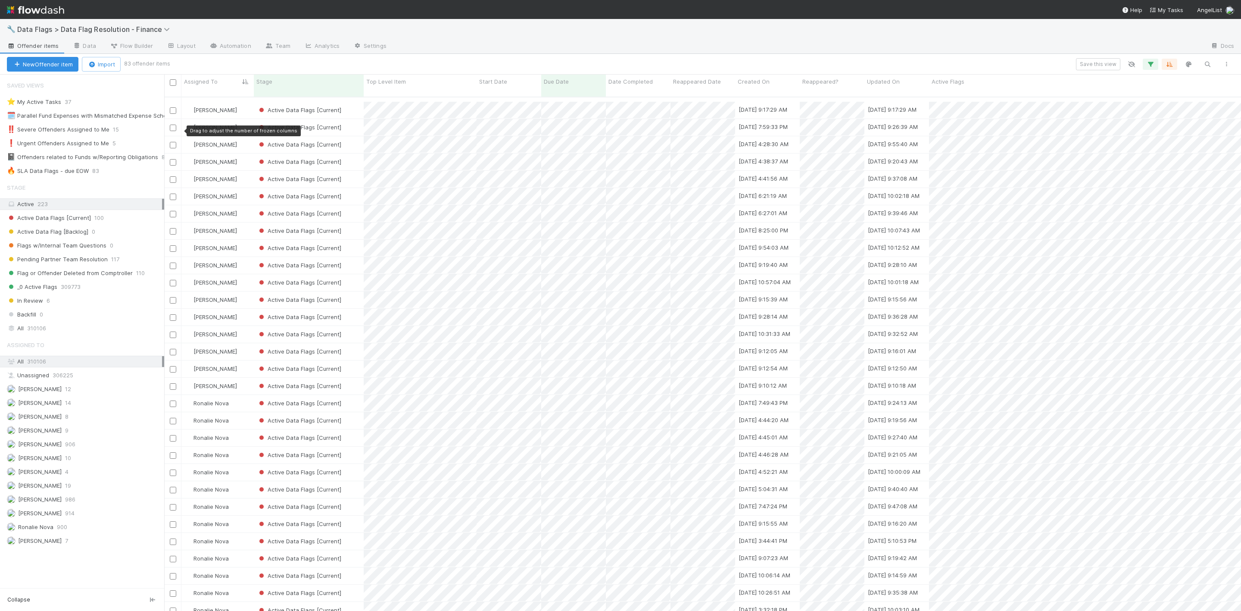
scroll to position [921, 0]
click at [171, 606] on input "checkbox" at bounding box center [173, 609] width 6 height 6
click at [144, 66] on button "Bulk Actions (1)" at bounding box center [152, 64] width 57 height 15
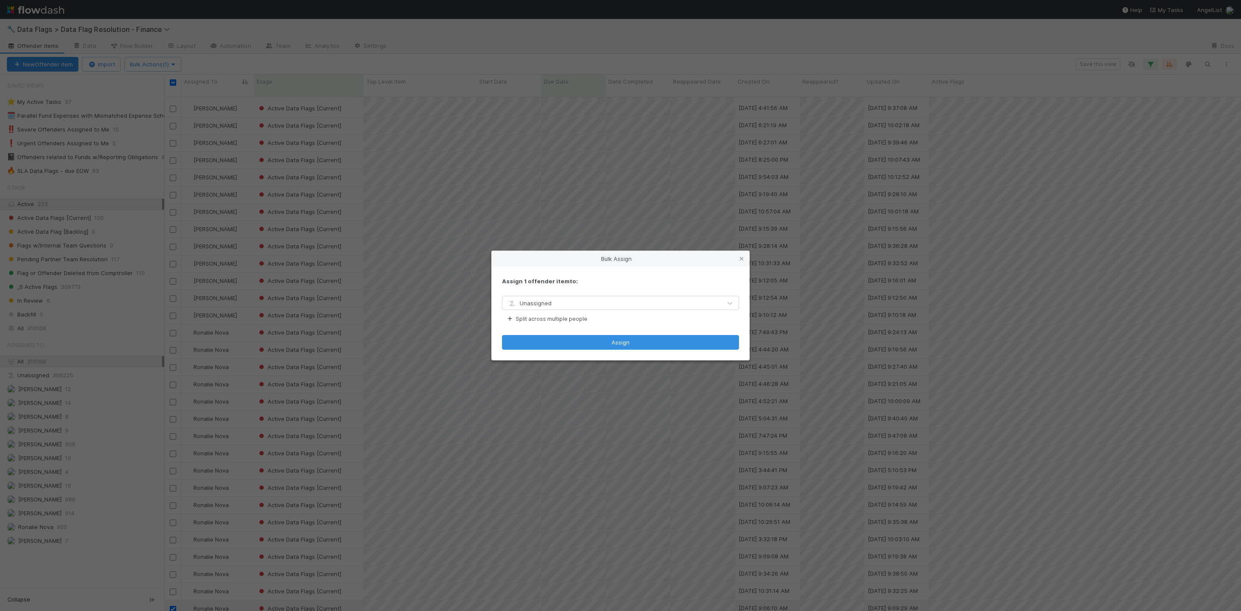
click at [534, 302] on span "Unassigned" at bounding box center [529, 303] width 45 height 7
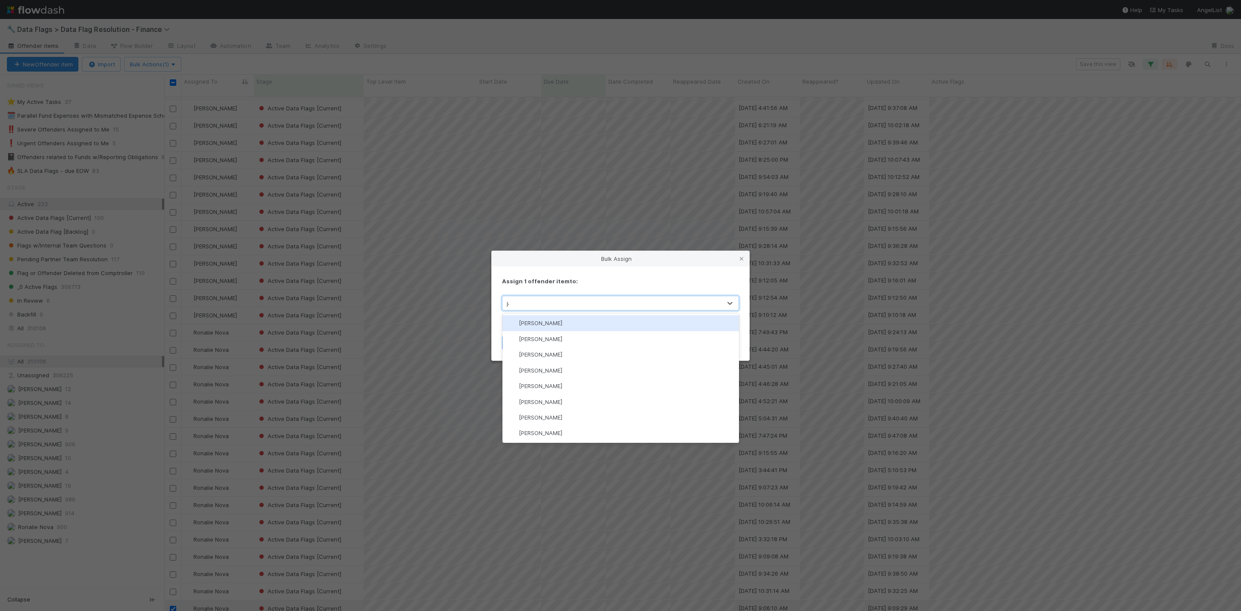
type input "jan"
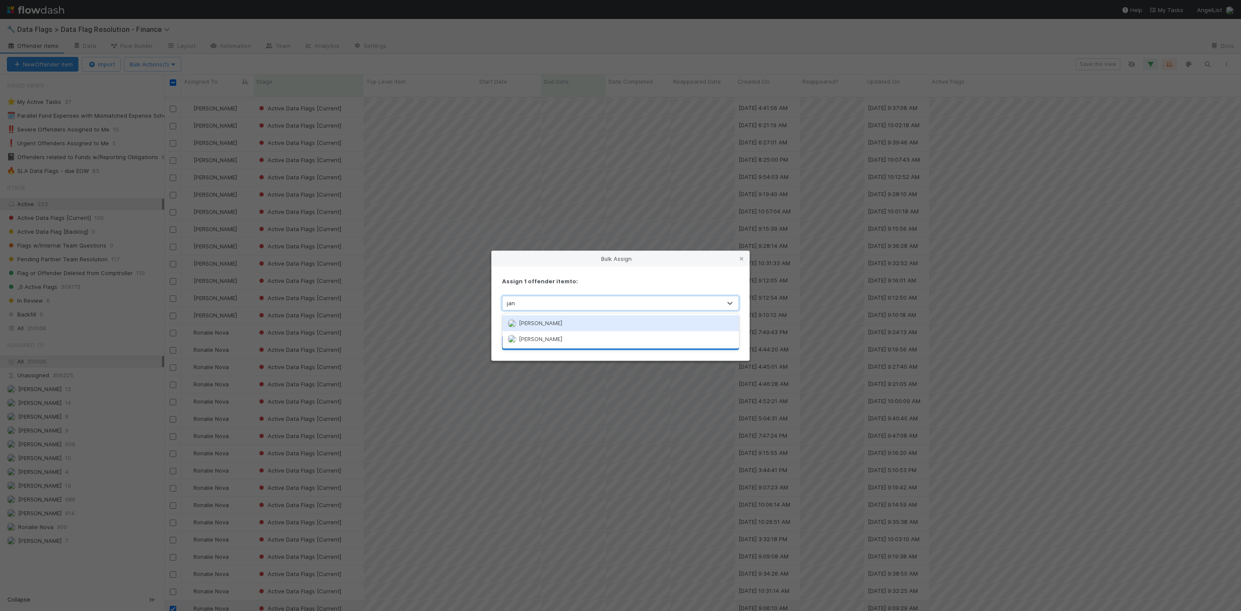
click at [534, 321] on span "Janice Garcia" at bounding box center [541, 322] width 44 height 7
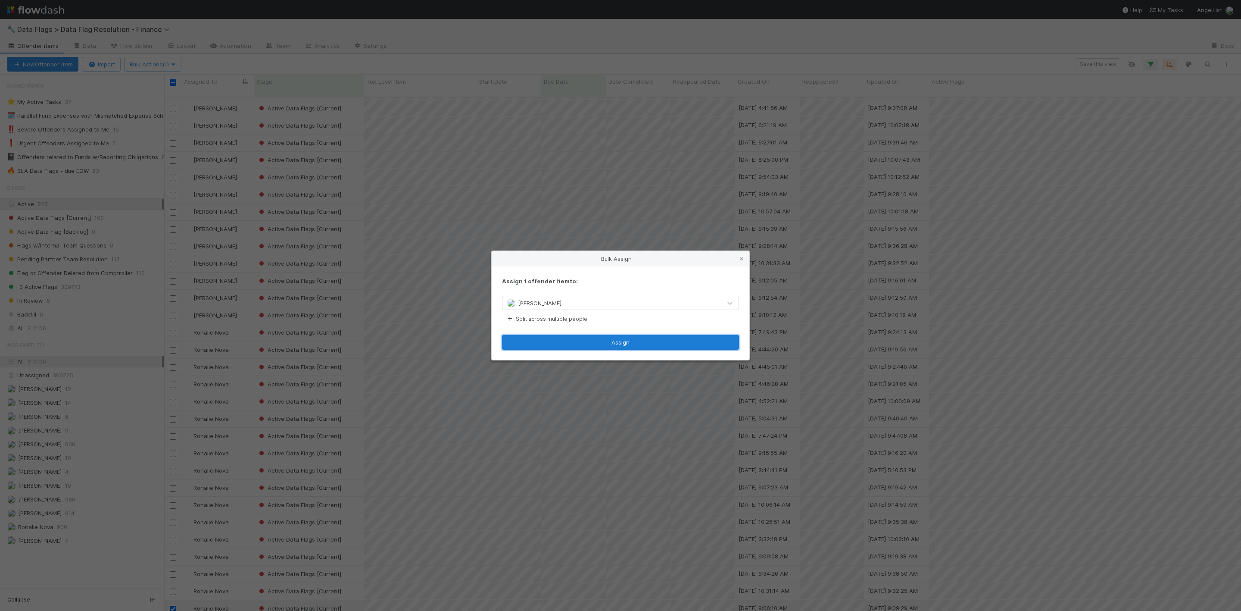
click at [667, 339] on button "Assign" at bounding box center [620, 342] width 237 height 15
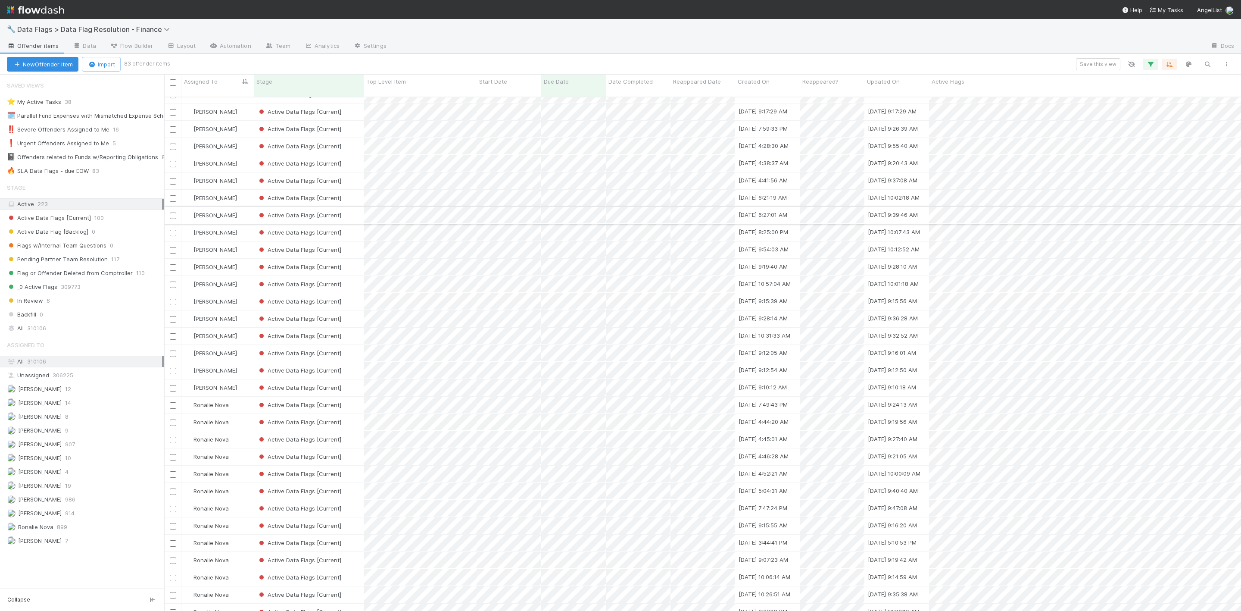
scroll to position [727, 0]
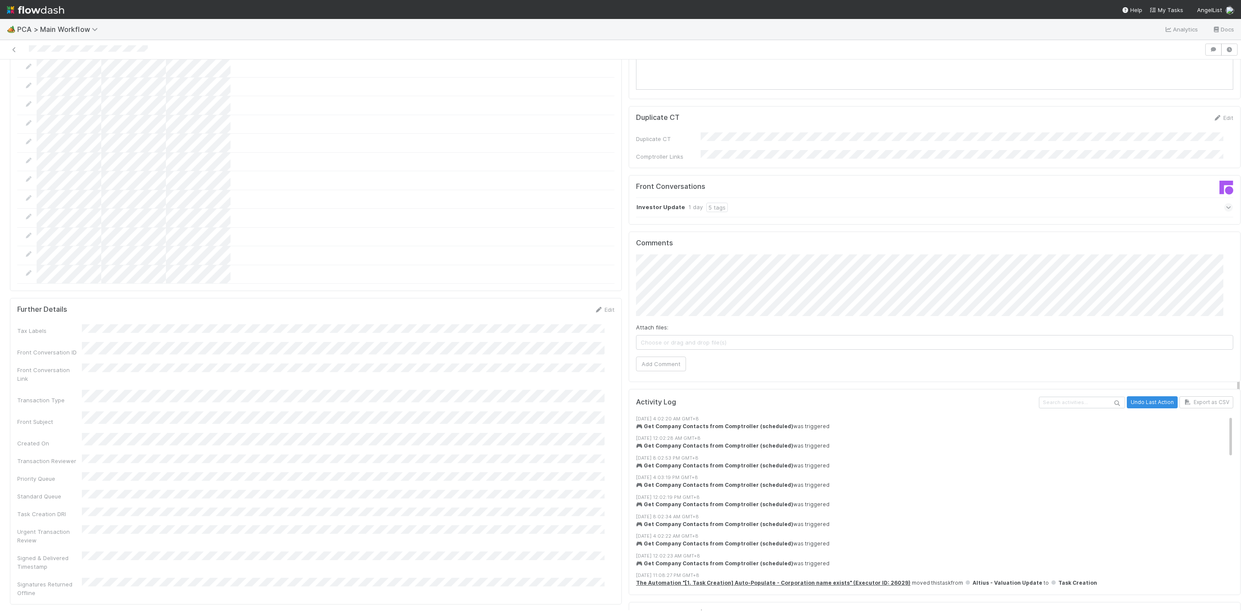
scroll to position [905, 0]
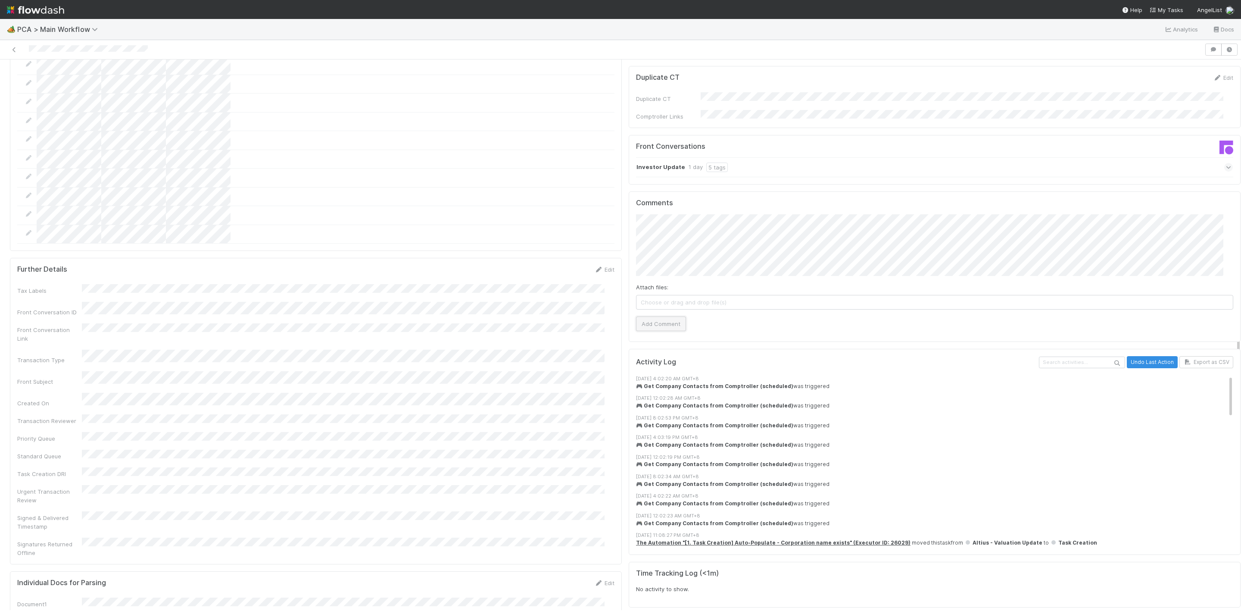
click at [657, 316] on button "Add Comment" at bounding box center [661, 323] width 50 height 15
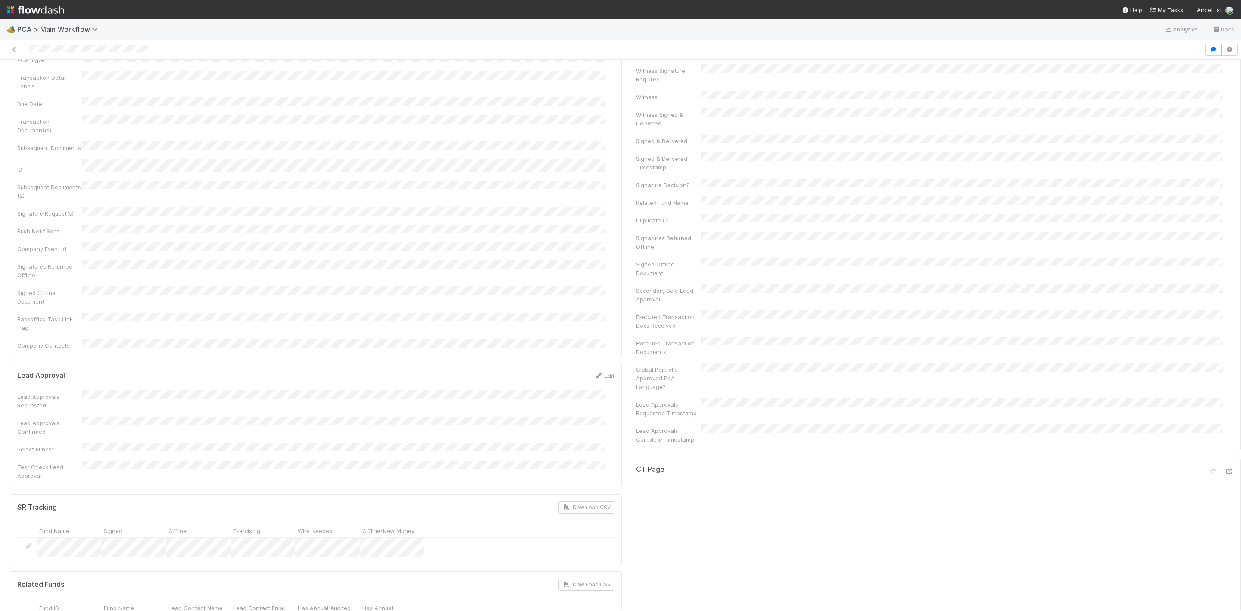
scroll to position [0, 0]
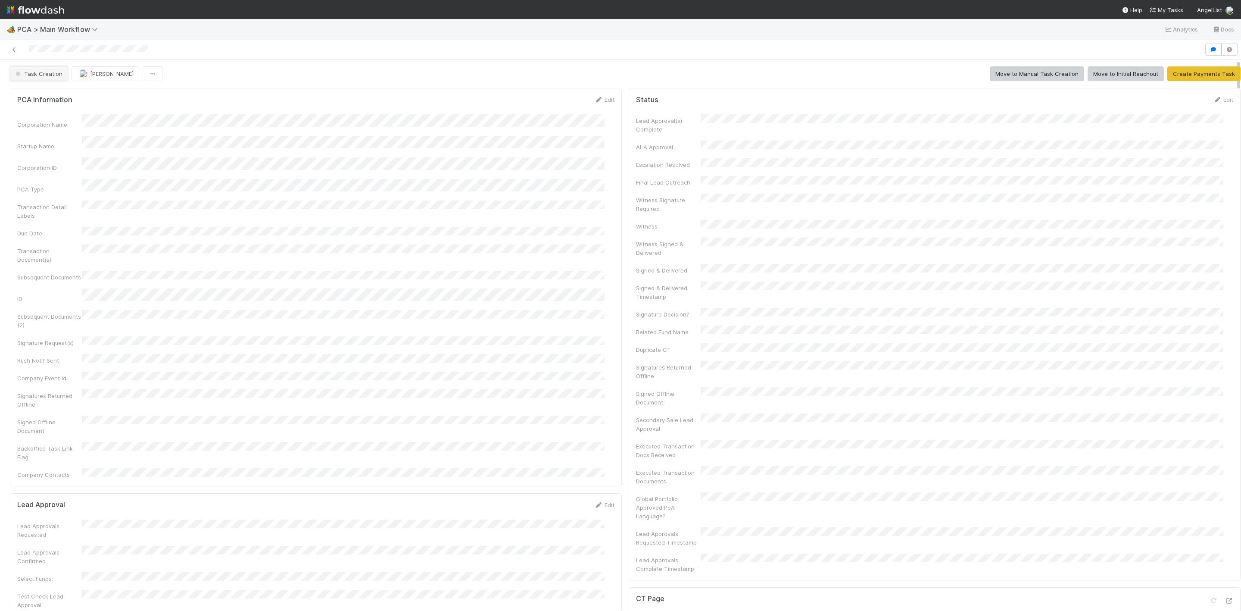
click at [42, 74] on span "Task Creation" at bounding box center [38, 73] width 49 height 7
click at [48, 101] on div "ICU" at bounding box center [67, 97] width 121 height 16
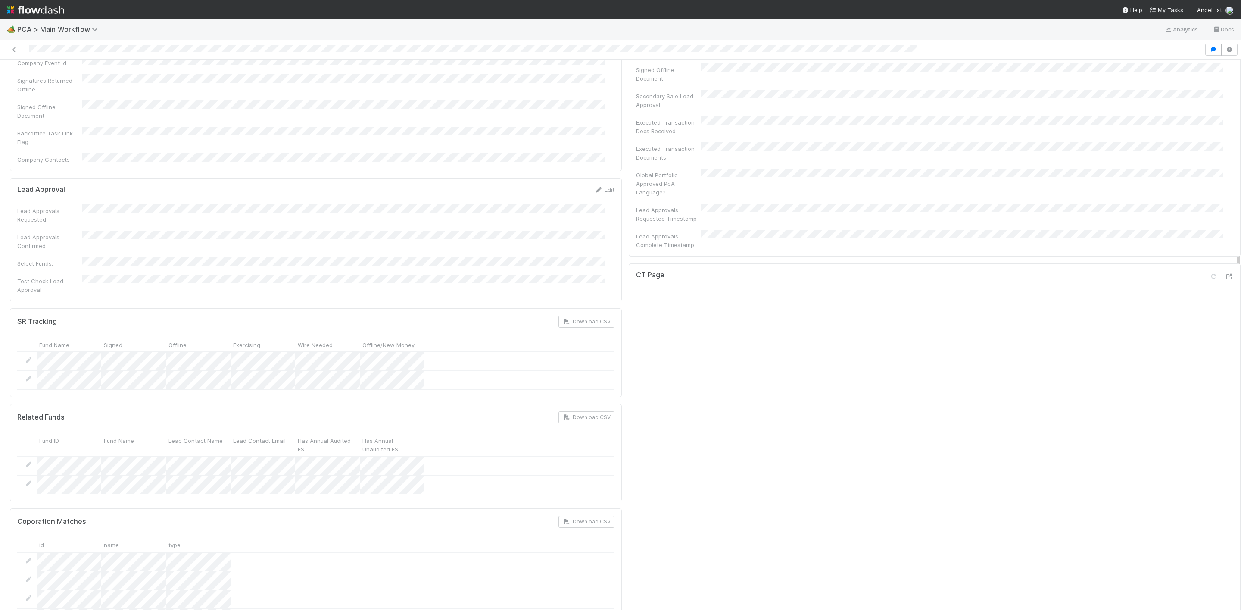
scroll to position [323, 0]
click at [1225, 274] on icon at bounding box center [1229, 277] width 9 height 6
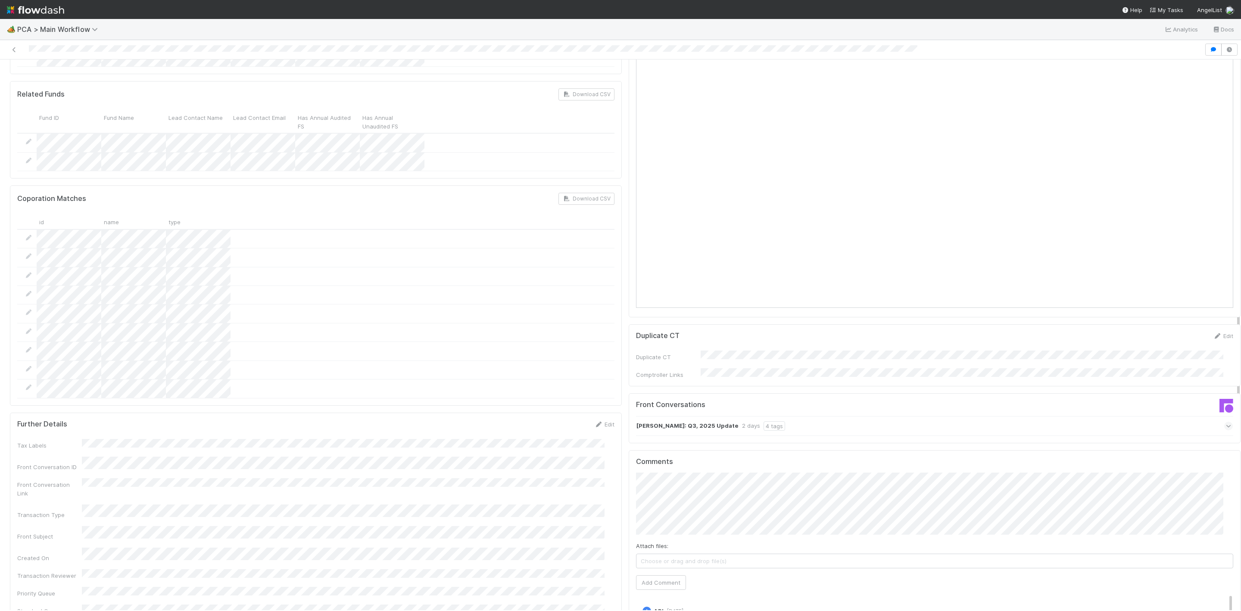
scroll to position [711, 0]
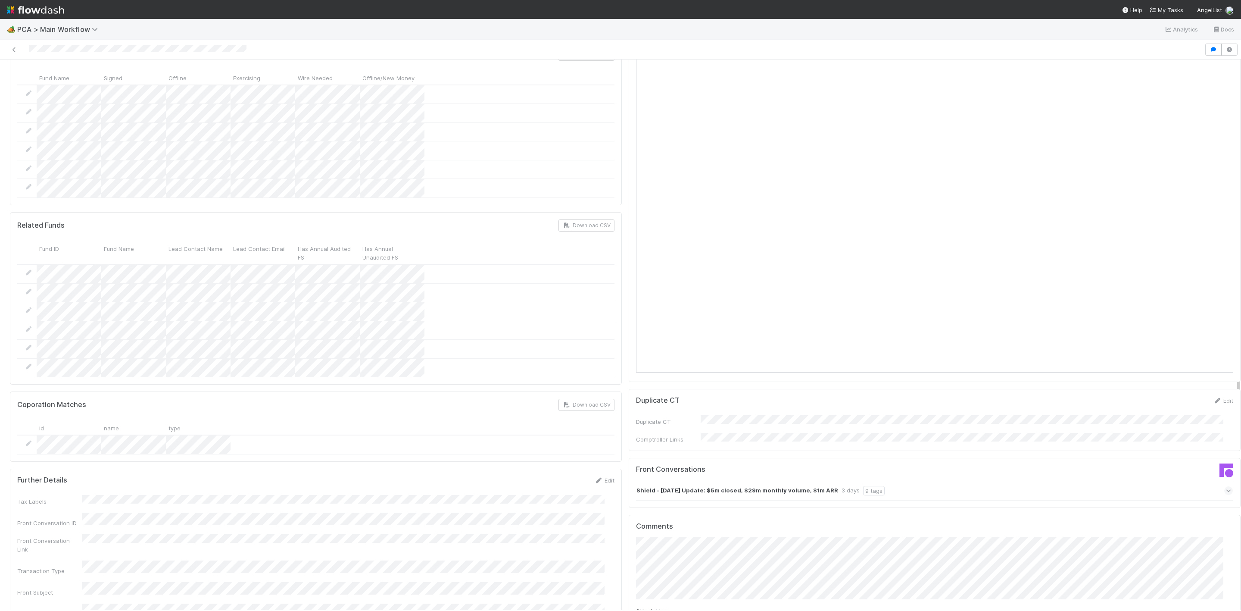
scroll to position [9, 0]
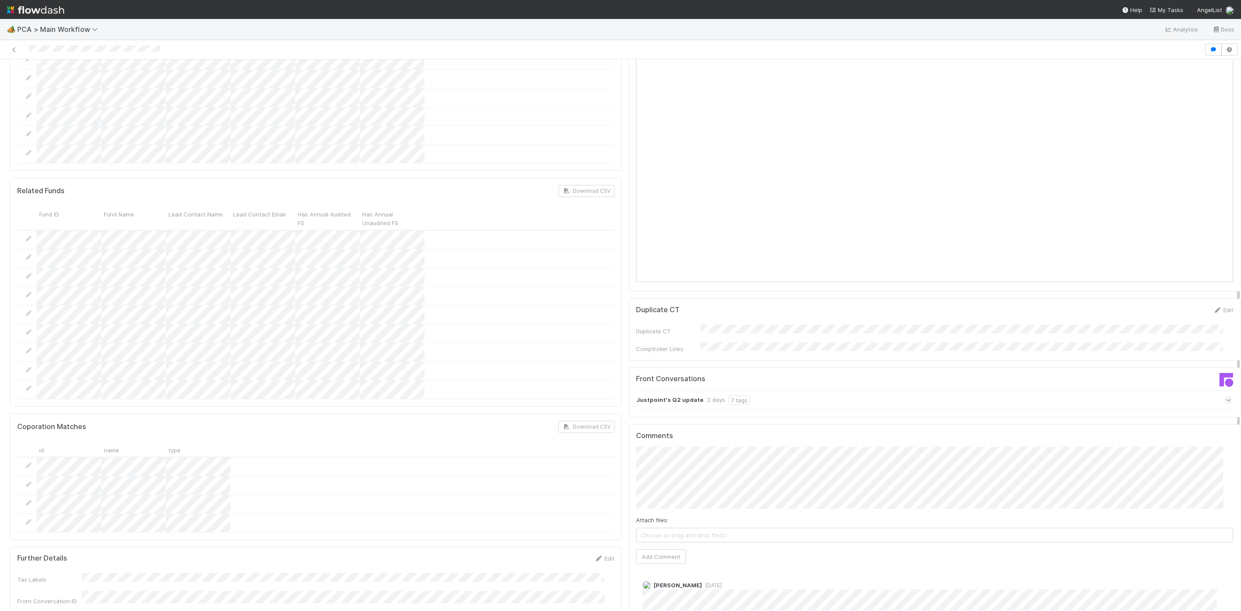
scroll to position [646, 0]
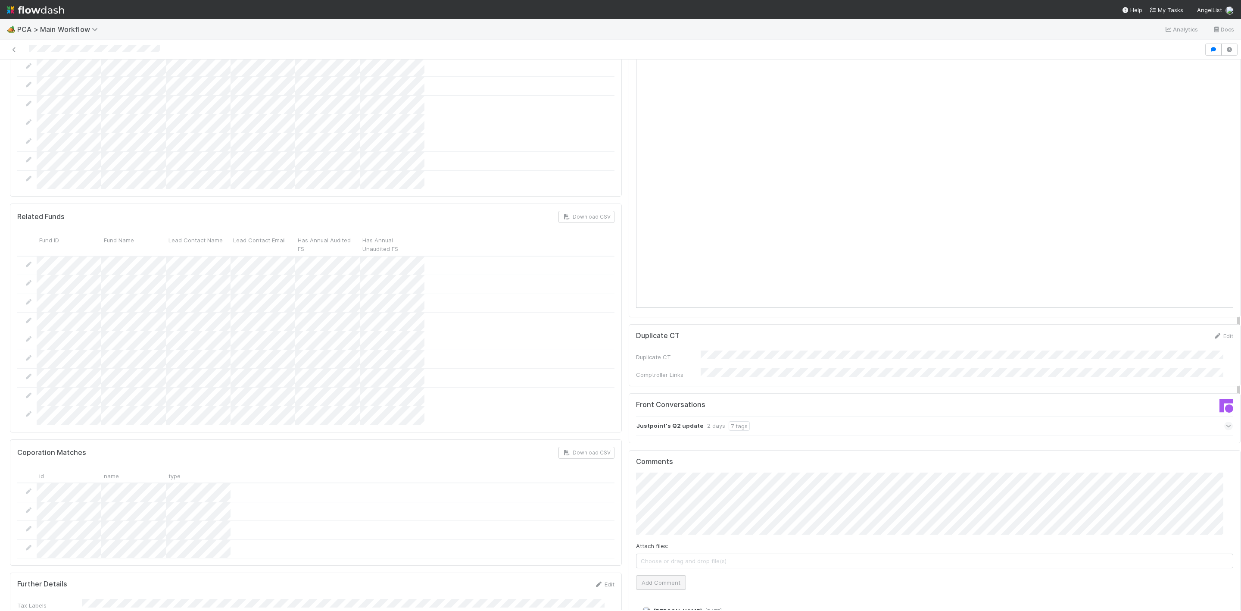
click at [639, 529] on div "Attach files: Choose or drag and drop file(s) Add Comment" at bounding box center [934, 530] width 597 height 117
click at [640, 575] on button "Add Comment" at bounding box center [661, 582] width 50 height 15
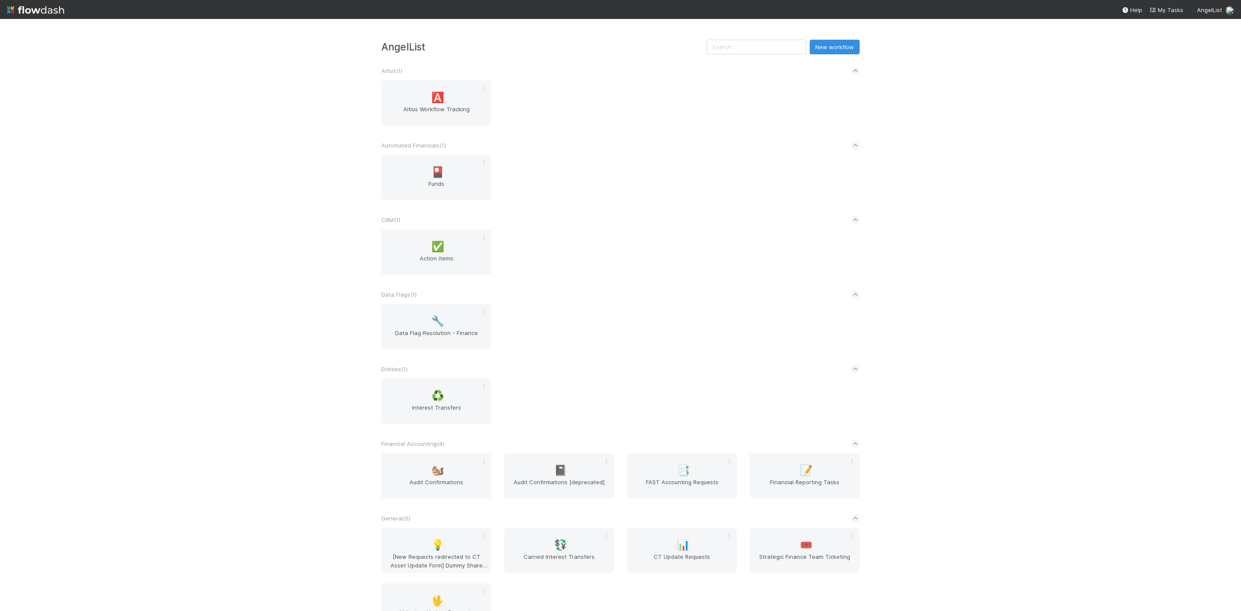
click at [1160, 17] on nav "Help My Tasks AngelList" at bounding box center [620, 9] width 1241 height 19
click at [1161, 13] on link "My Tasks" at bounding box center [1166, 10] width 34 height 9
